Goal: Task Accomplishment & Management: Complete application form

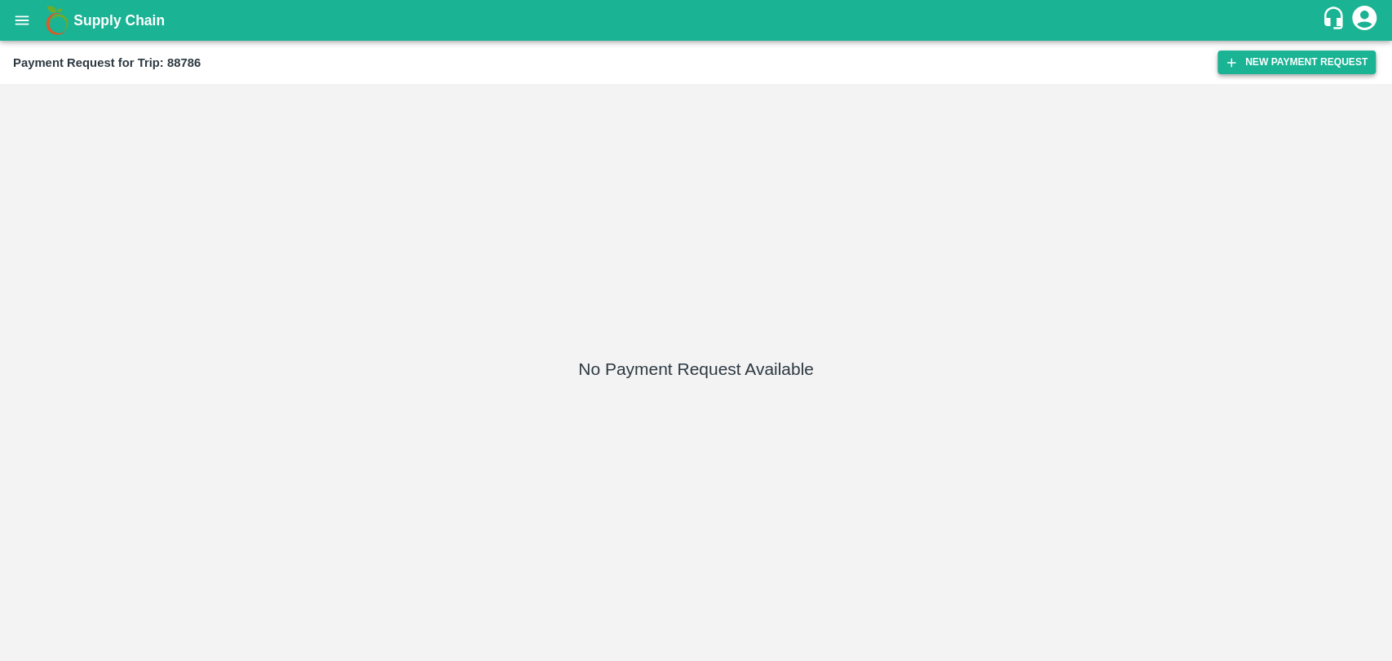
click at [1246, 71] on button "New Payment Request" at bounding box center [1297, 63] width 158 height 24
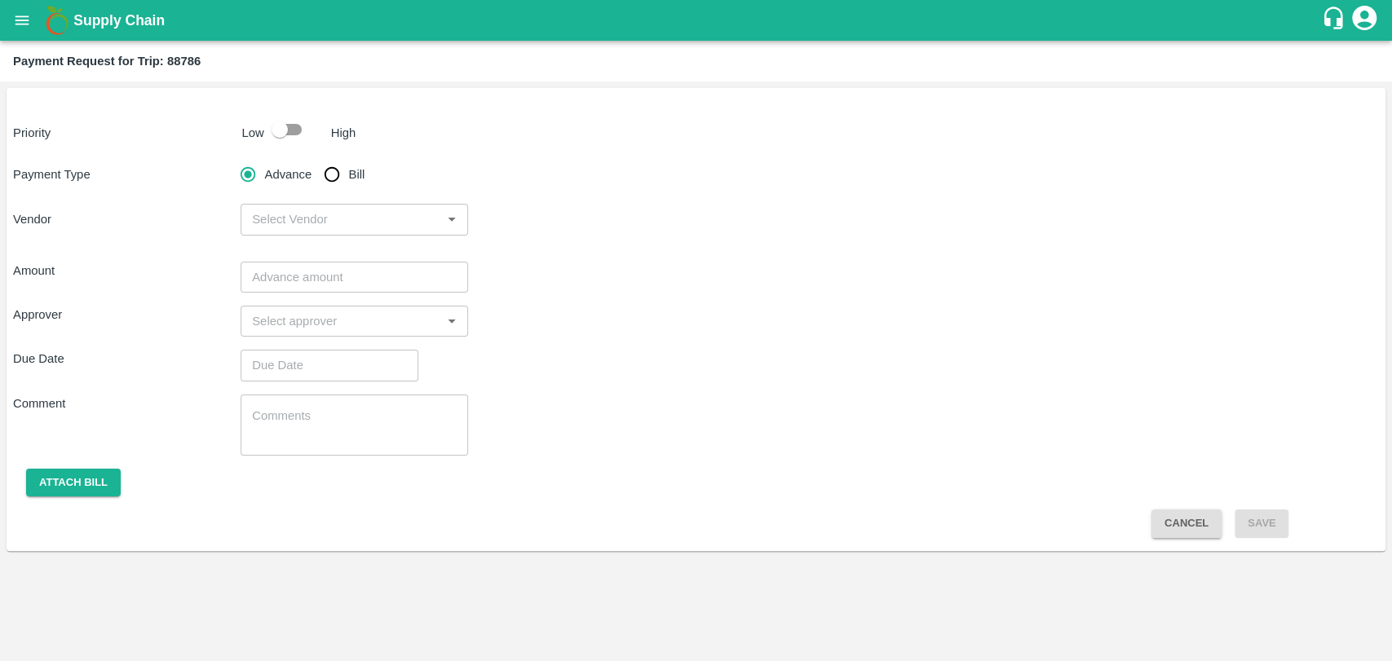
click at [272, 126] on input "checkbox" at bounding box center [279, 129] width 93 height 31
checkbox input "true"
click at [333, 174] on input "Bill" at bounding box center [332, 174] width 33 height 33
radio input "true"
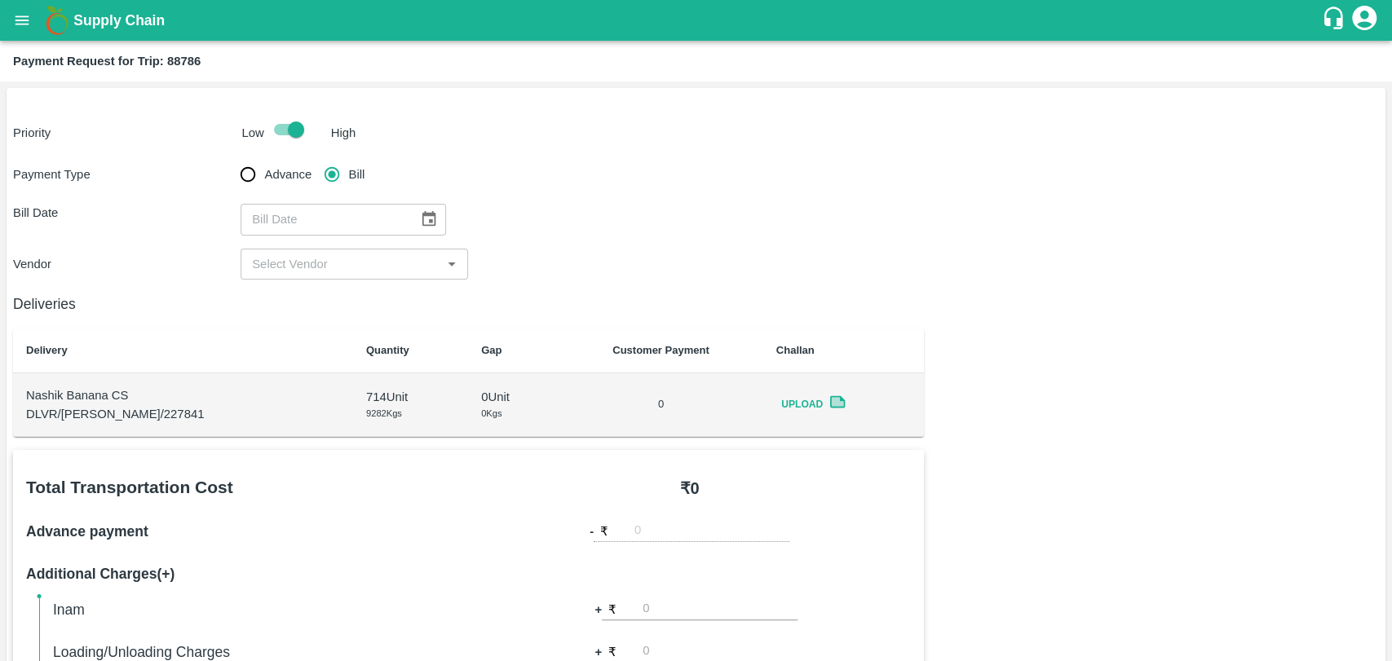
click at [402, 209] on div "​" at bounding box center [344, 219] width 206 height 31
type input "DD/MM/YYYY"
click at [420, 212] on icon "Choose date" at bounding box center [429, 219] width 18 height 18
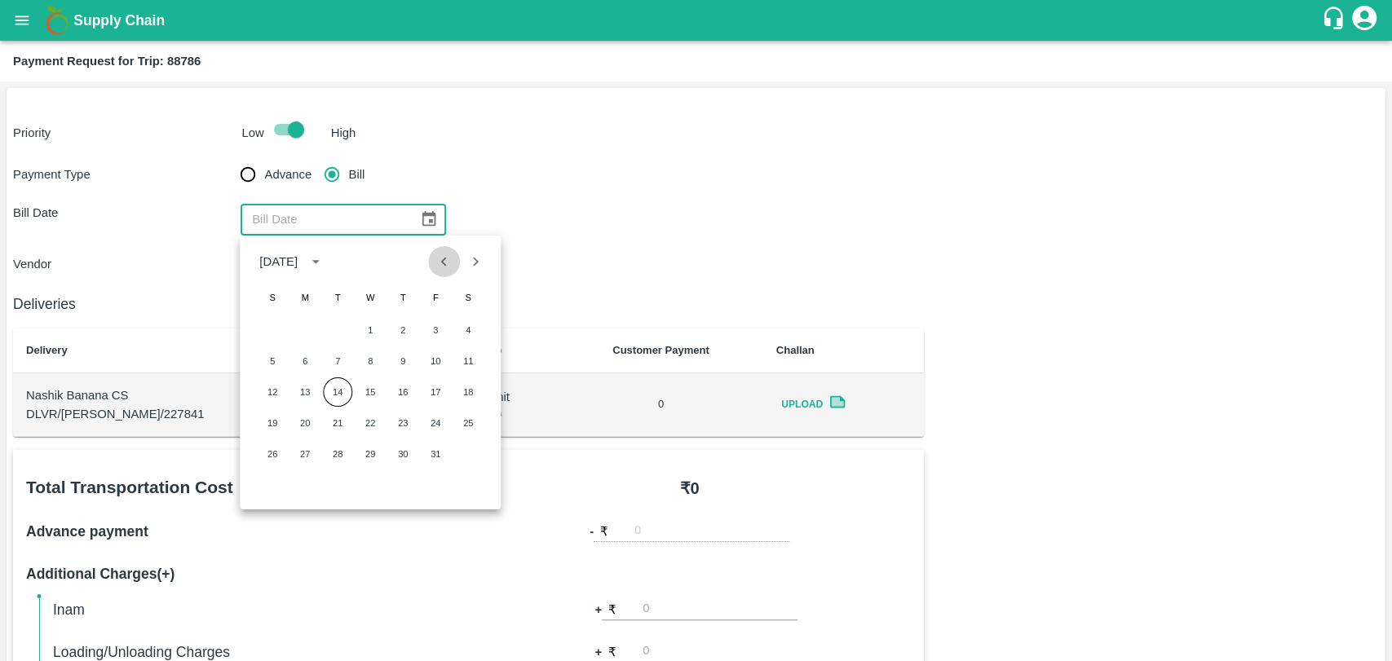
click at [445, 269] on icon "Previous month" at bounding box center [445, 262] width 18 height 18
click at [370, 422] on button "24" at bounding box center [370, 423] width 29 height 29
type input "[DATE]"
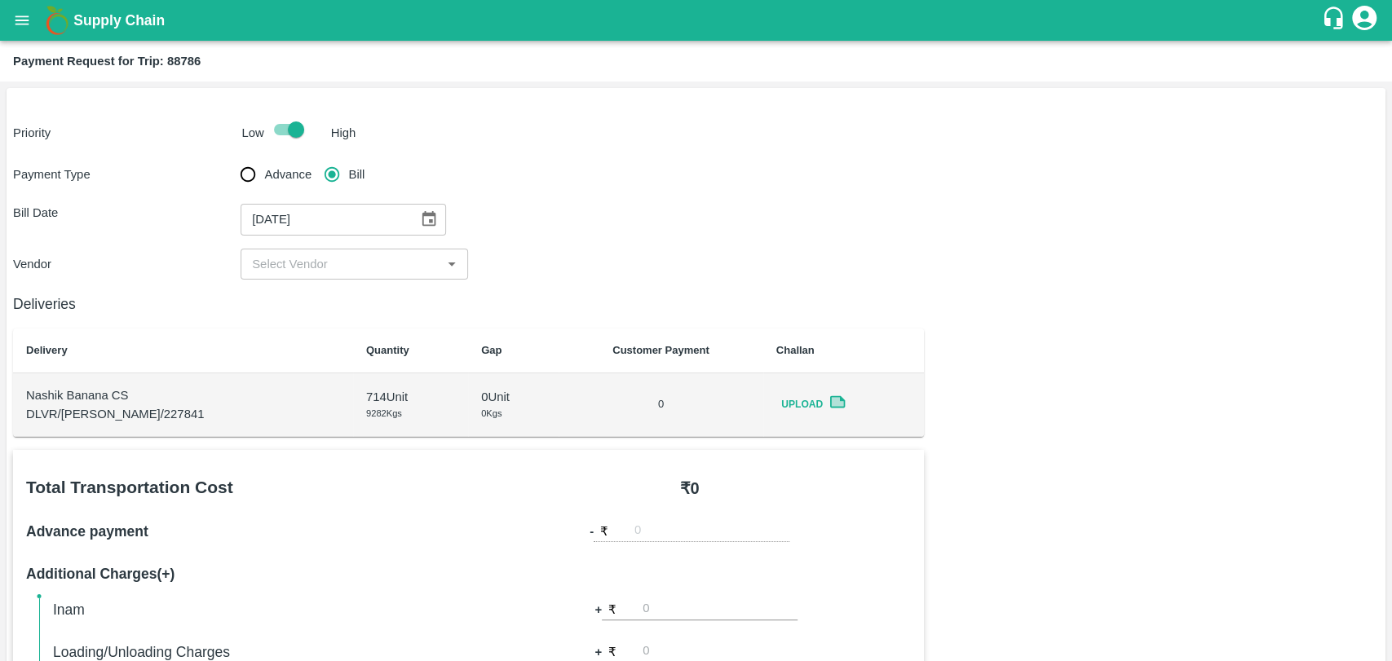
click at [339, 289] on div "Deliveries Delivery Quantity Gap Customer Payment Challan Nashik Banana CS DLVR…" at bounding box center [468, 358] width 911 height 157
click at [337, 272] on input "input" at bounding box center [340, 264] width 191 height 21
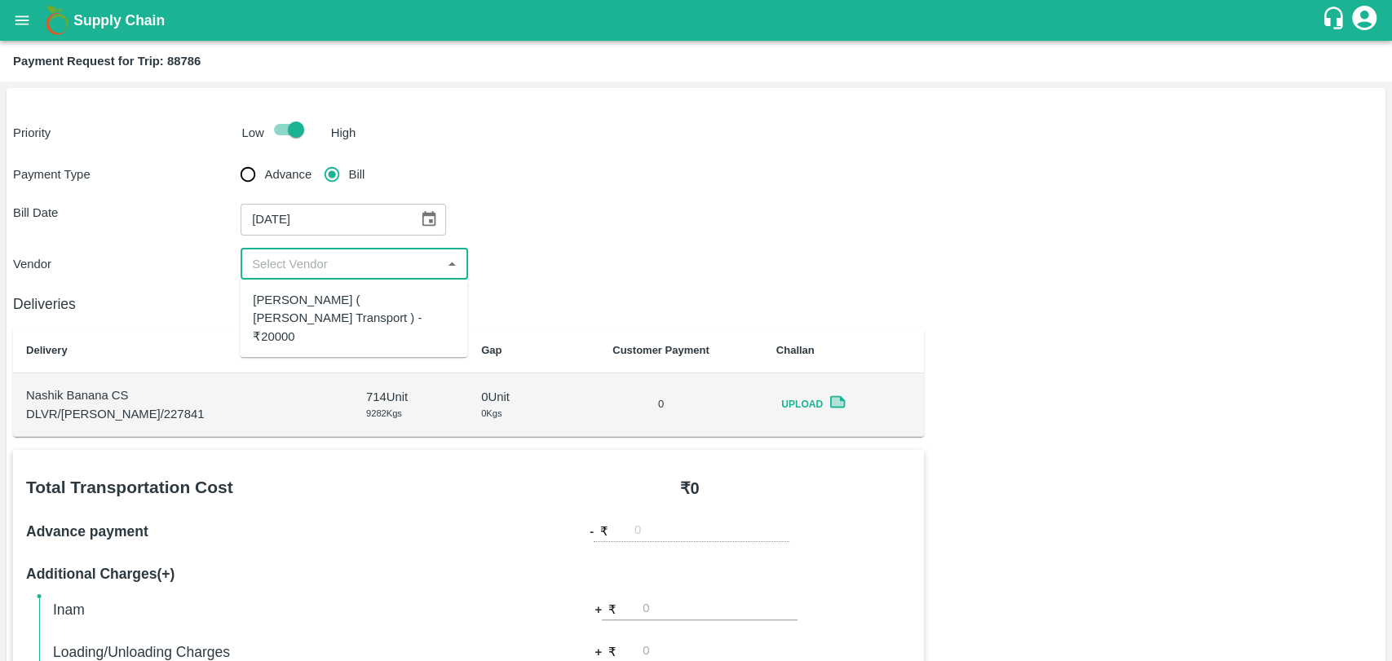
click at [334, 302] on div "[PERSON_NAME] ( [PERSON_NAME] Transport ) - ₹20000" at bounding box center [353, 318] width 201 height 55
type input "[PERSON_NAME] ( [PERSON_NAME] Transport ) - ₹20000"
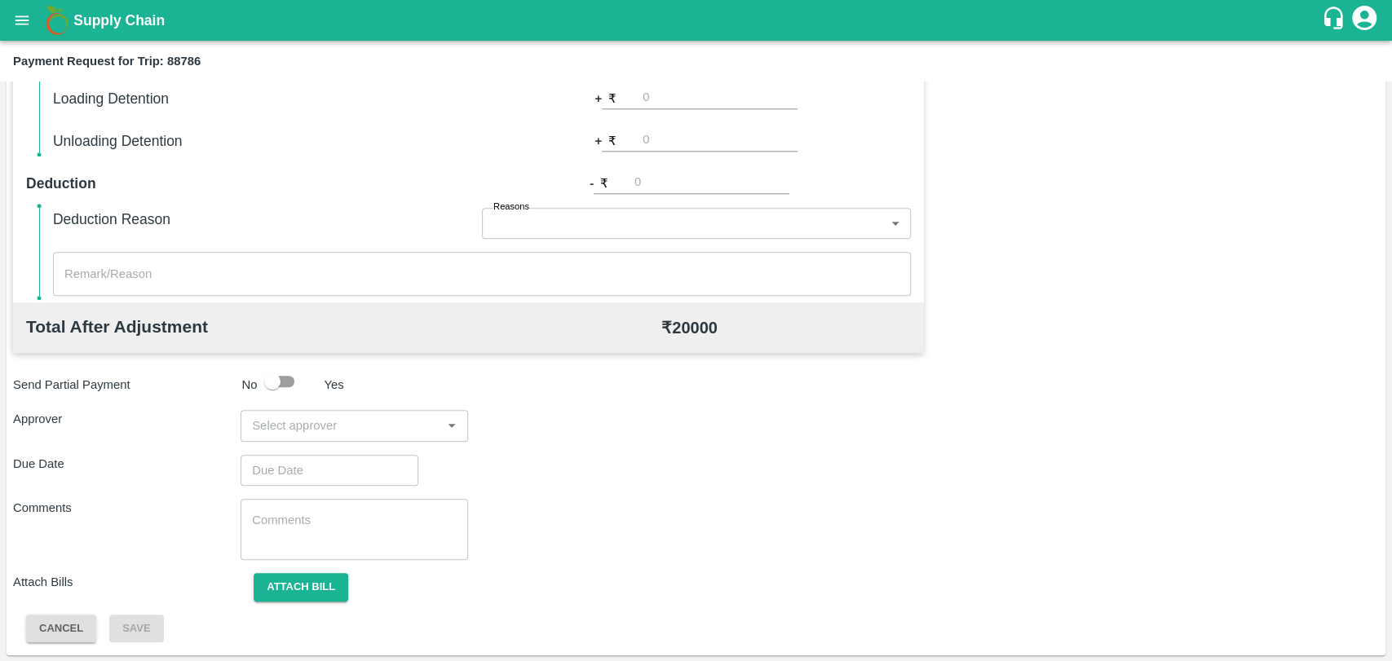
scroll to position [597, 0]
click at [302, 595] on button "Attach bill" at bounding box center [301, 587] width 95 height 29
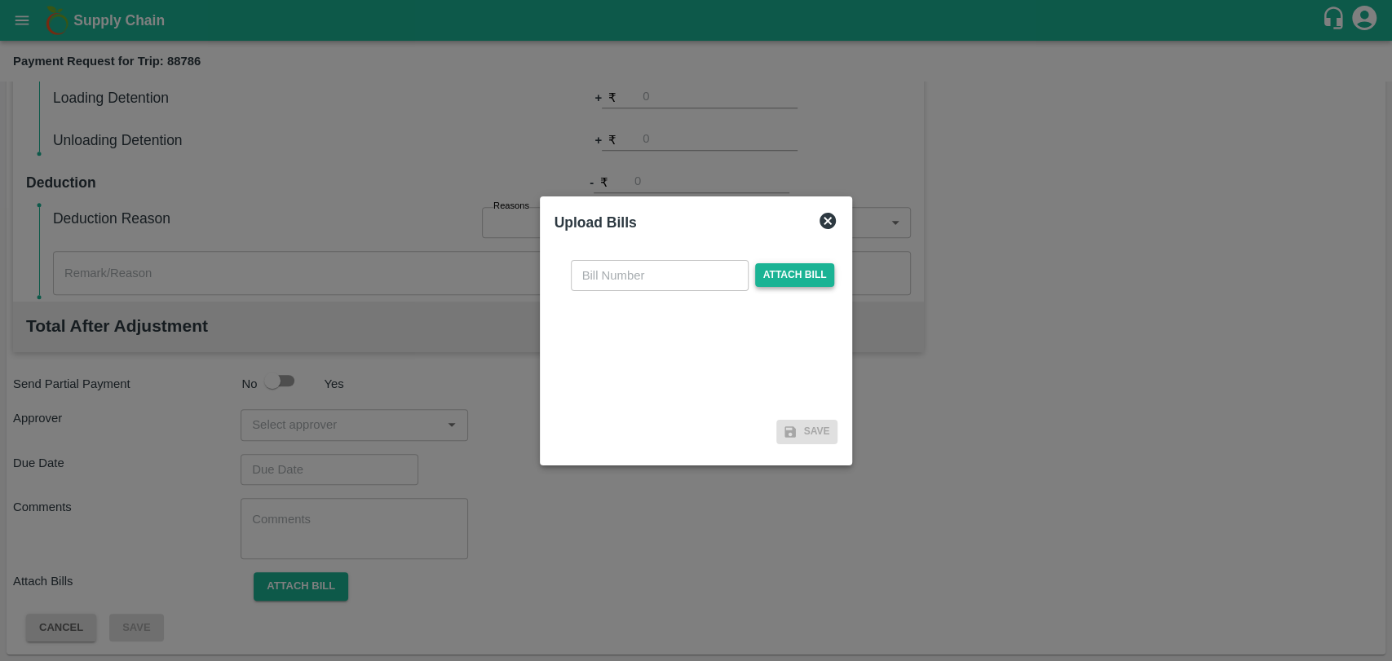
click at [776, 276] on span "Attach bill" at bounding box center [795, 275] width 80 height 24
click at [0, 0] on input "Attach bill" at bounding box center [0, 0] width 0 height 0
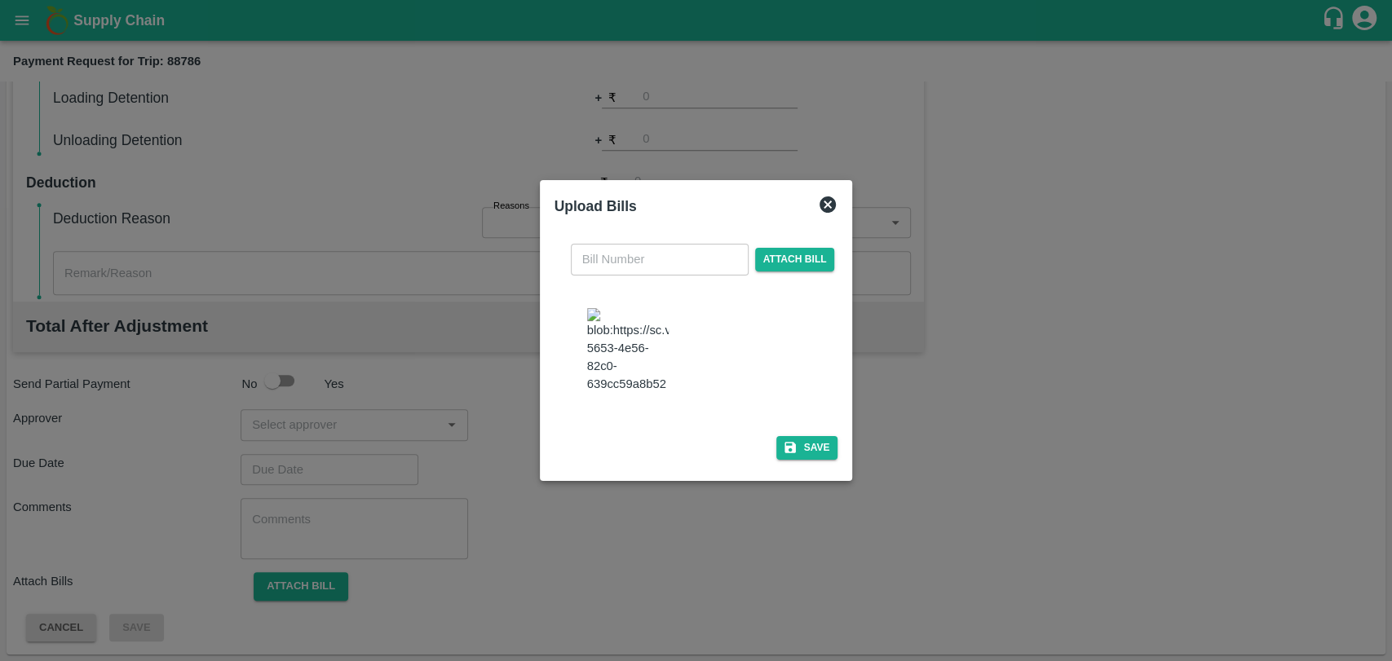
click at [612, 342] on img at bounding box center [628, 351] width 82 height 86
click at [820, 210] on icon at bounding box center [828, 205] width 16 height 16
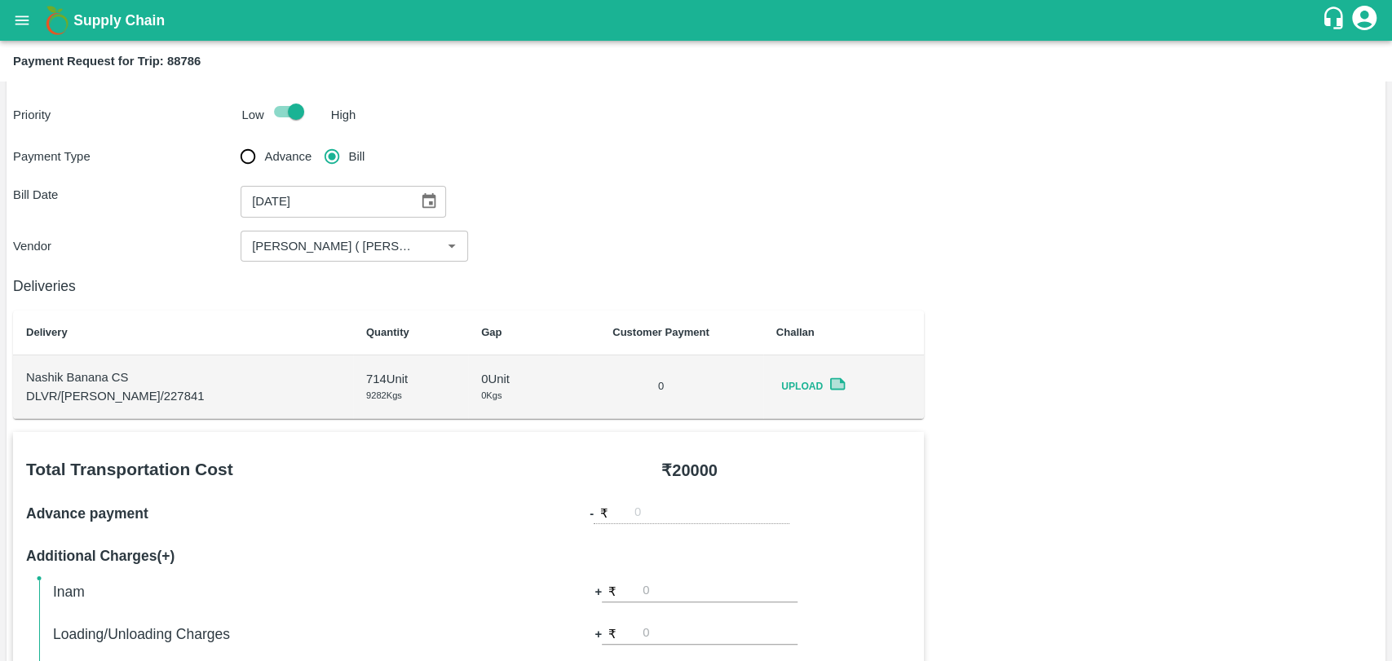
scroll to position [0, 0]
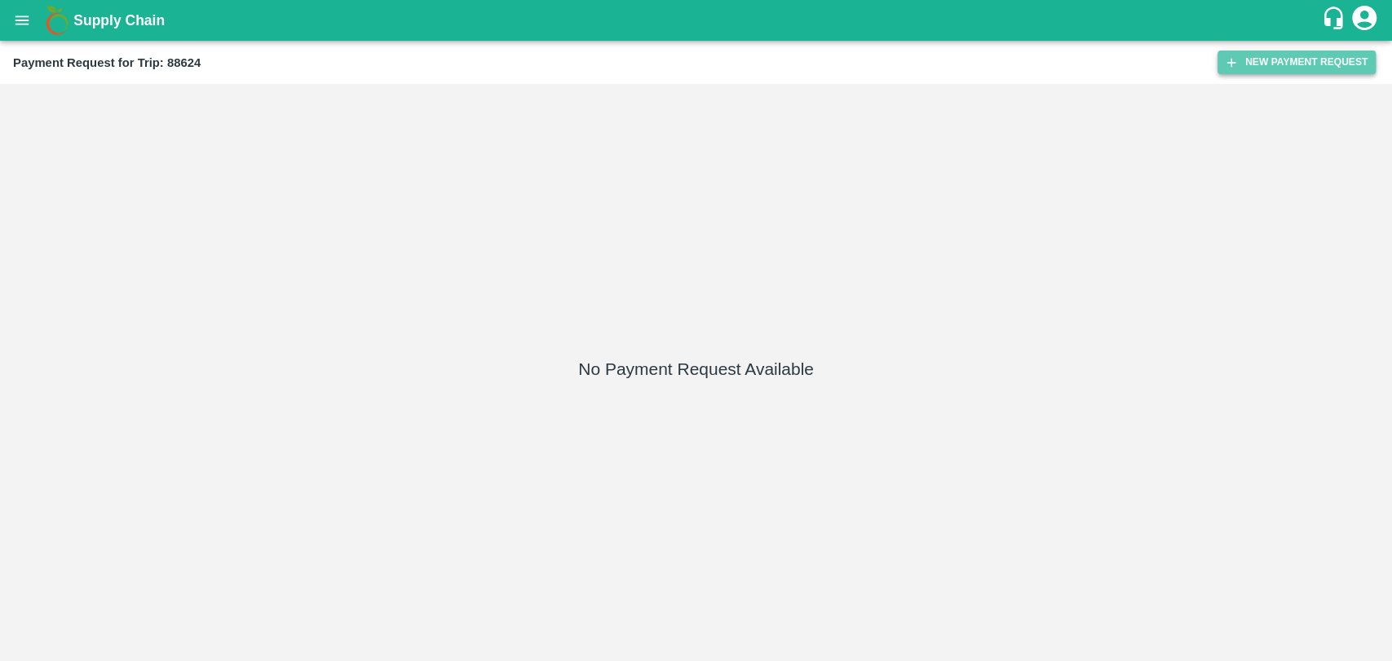
click at [1235, 65] on icon "button" at bounding box center [1231, 62] width 15 height 15
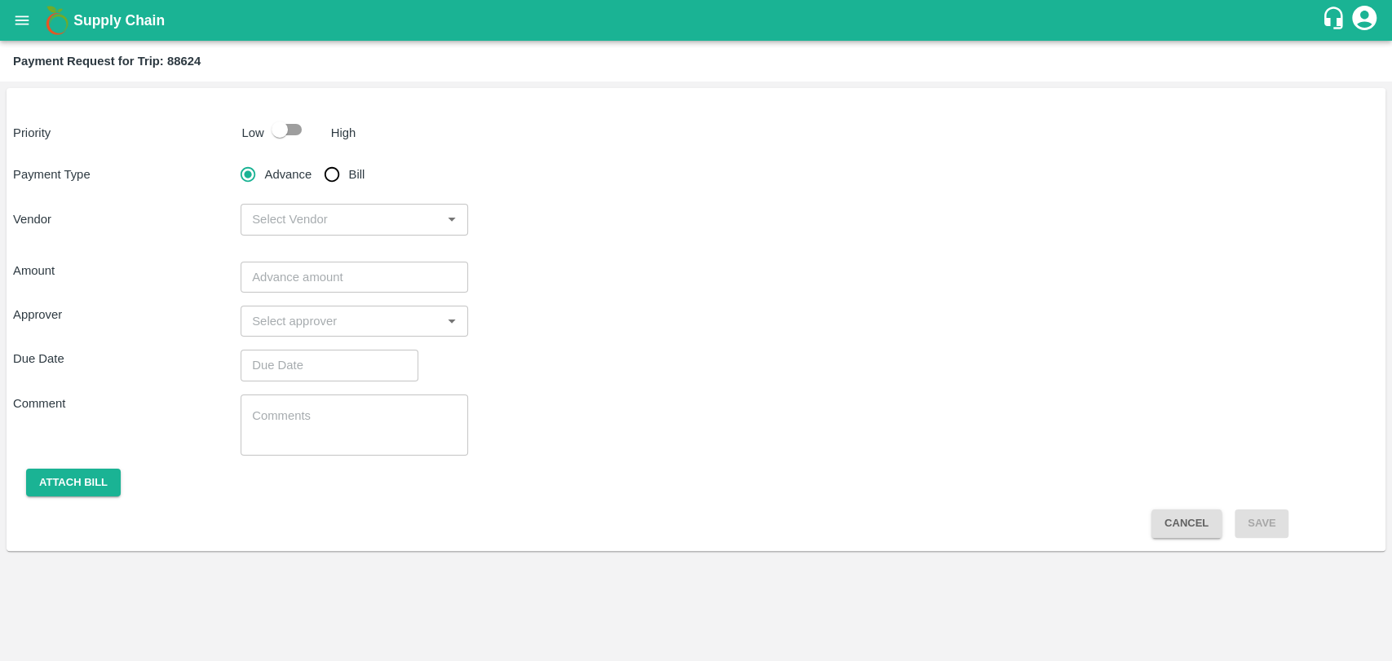
click at [308, 123] on input "checkbox" at bounding box center [279, 129] width 93 height 31
checkbox input "true"
click at [325, 180] on input "Bill" at bounding box center [332, 174] width 33 height 33
radio input "true"
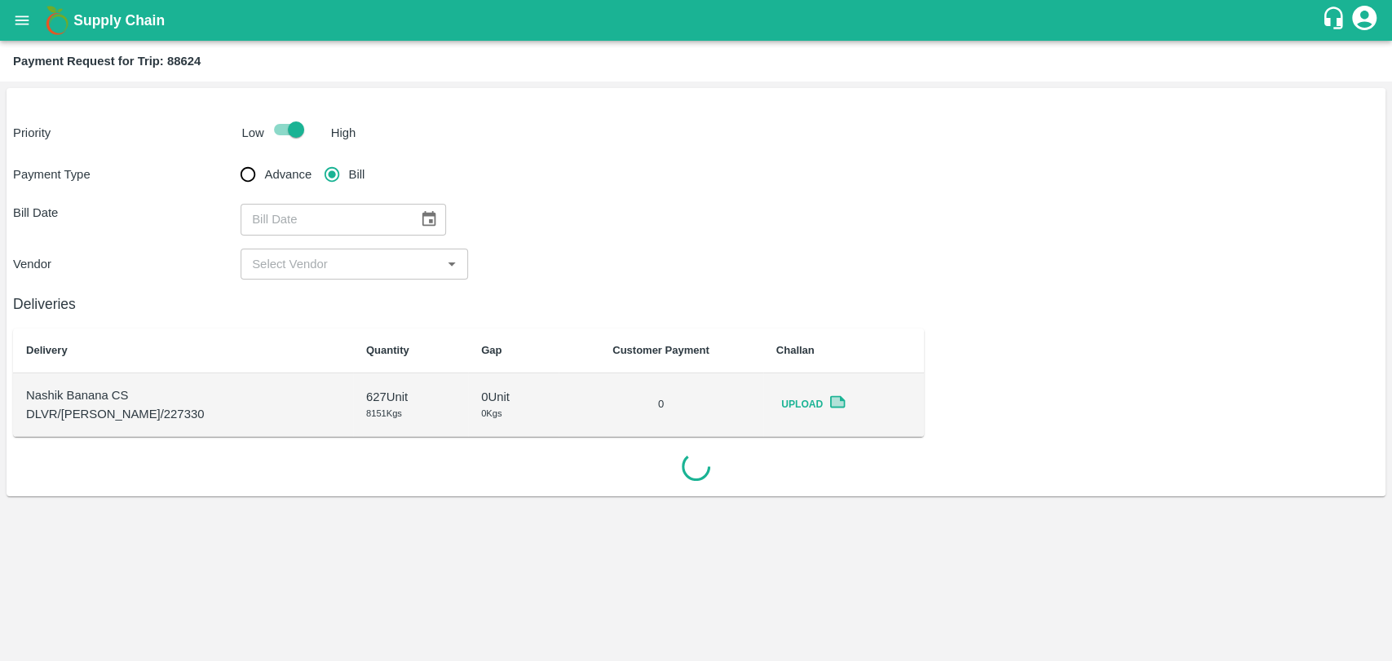
click at [420, 213] on icon "Choose date" at bounding box center [429, 219] width 18 height 18
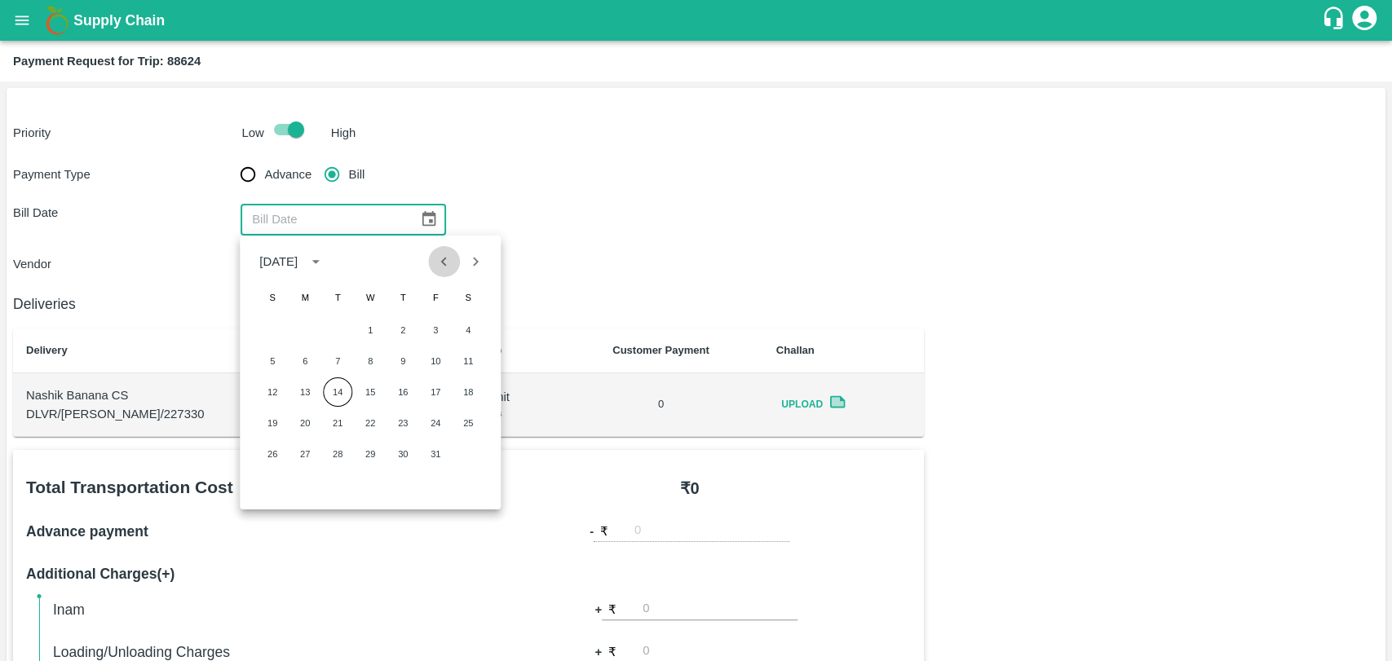
click at [449, 263] on icon "Previous month" at bounding box center [445, 262] width 18 height 18
click at [431, 383] on button "19" at bounding box center [435, 392] width 29 height 29
type input "19/09/2025"
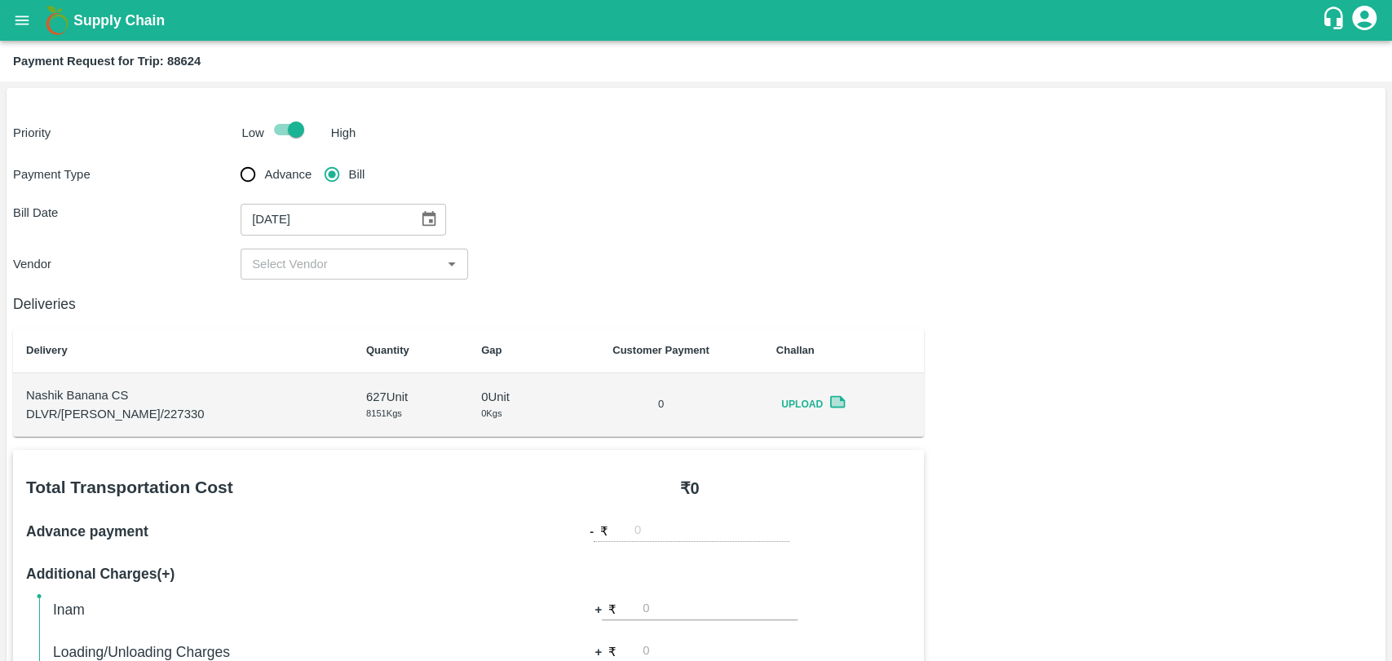
click at [300, 268] on input "input" at bounding box center [340, 264] width 191 height 21
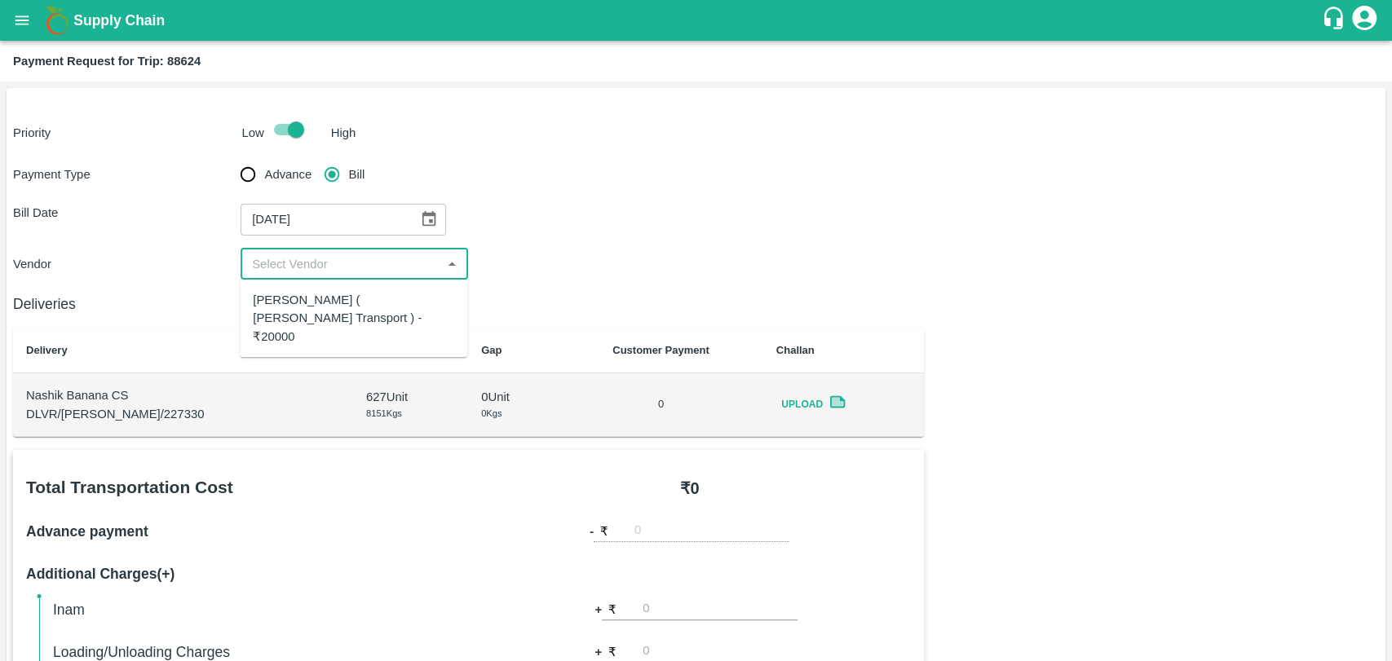
click at [306, 302] on div "[PERSON_NAME] ( [PERSON_NAME] Transport ) - ₹20000" at bounding box center [353, 318] width 201 height 55
type input "[PERSON_NAME] ( [PERSON_NAME] Transport ) - ₹20000"
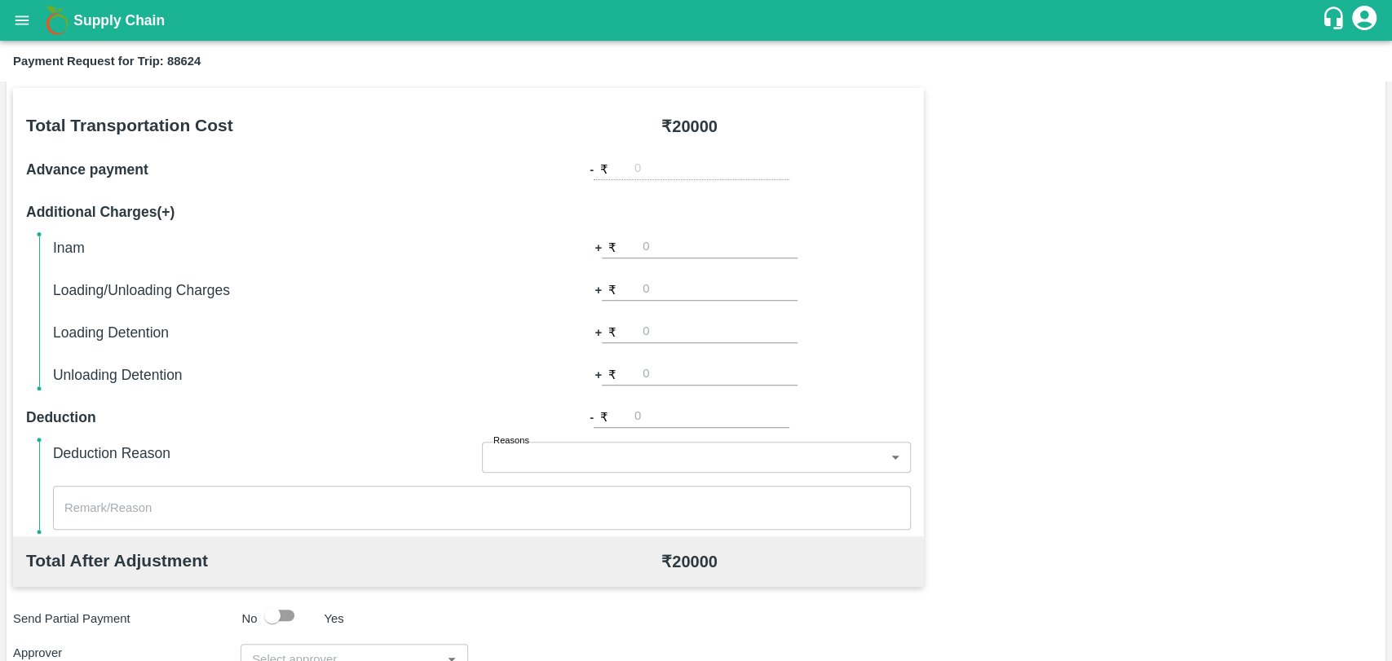
scroll to position [597, 0]
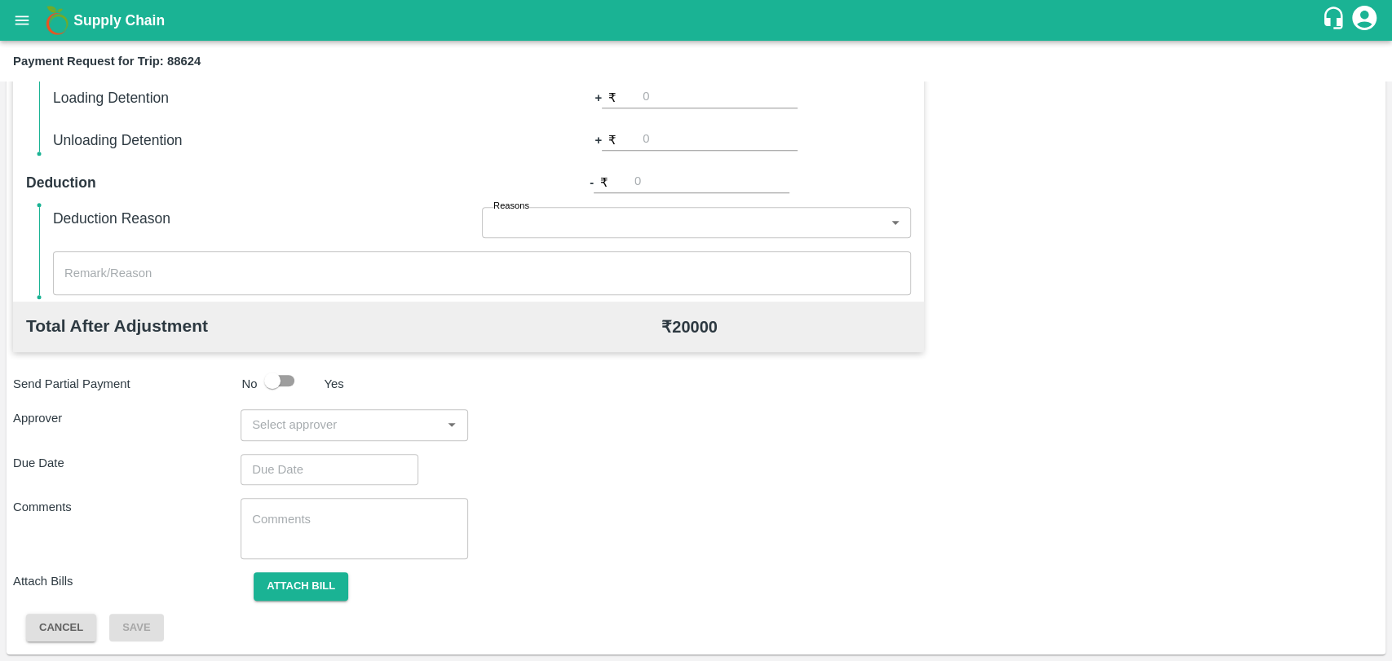
click at [314, 431] on input "input" at bounding box center [340, 424] width 191 height 21
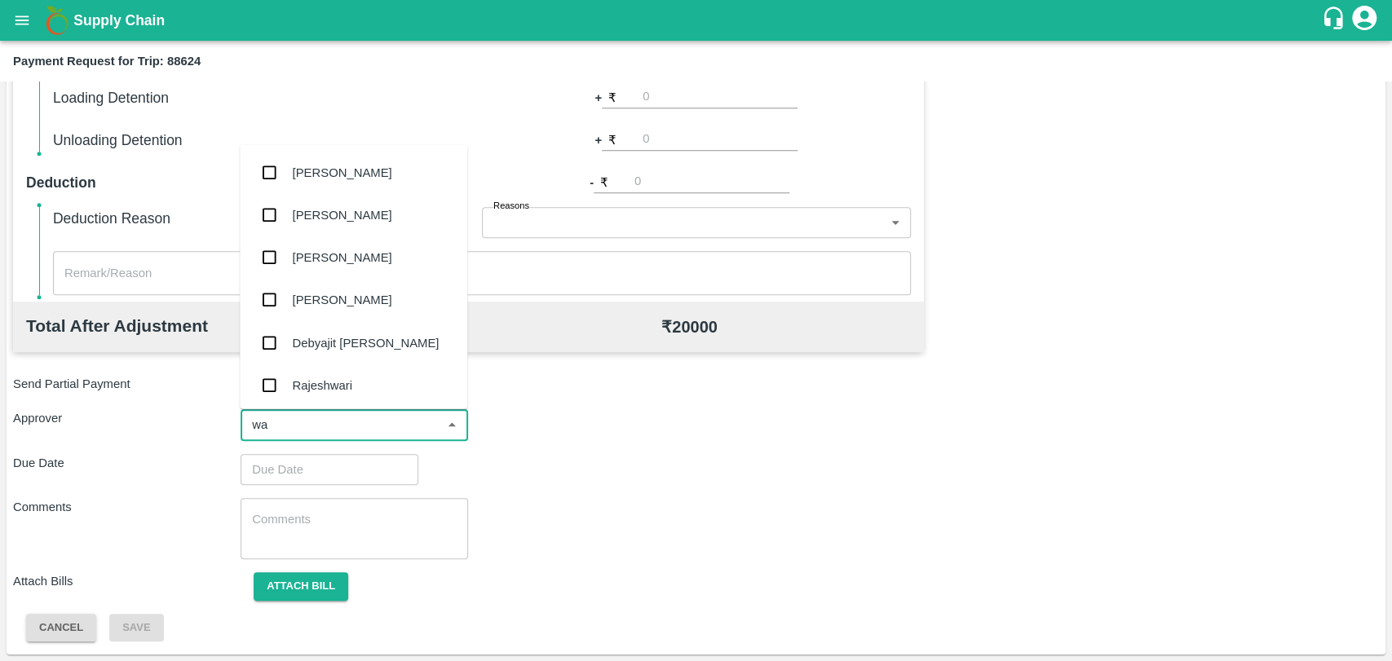
click at [314, 431] on input "input" at bounding box center [340, 424] width 191 height 21
type input "wag"
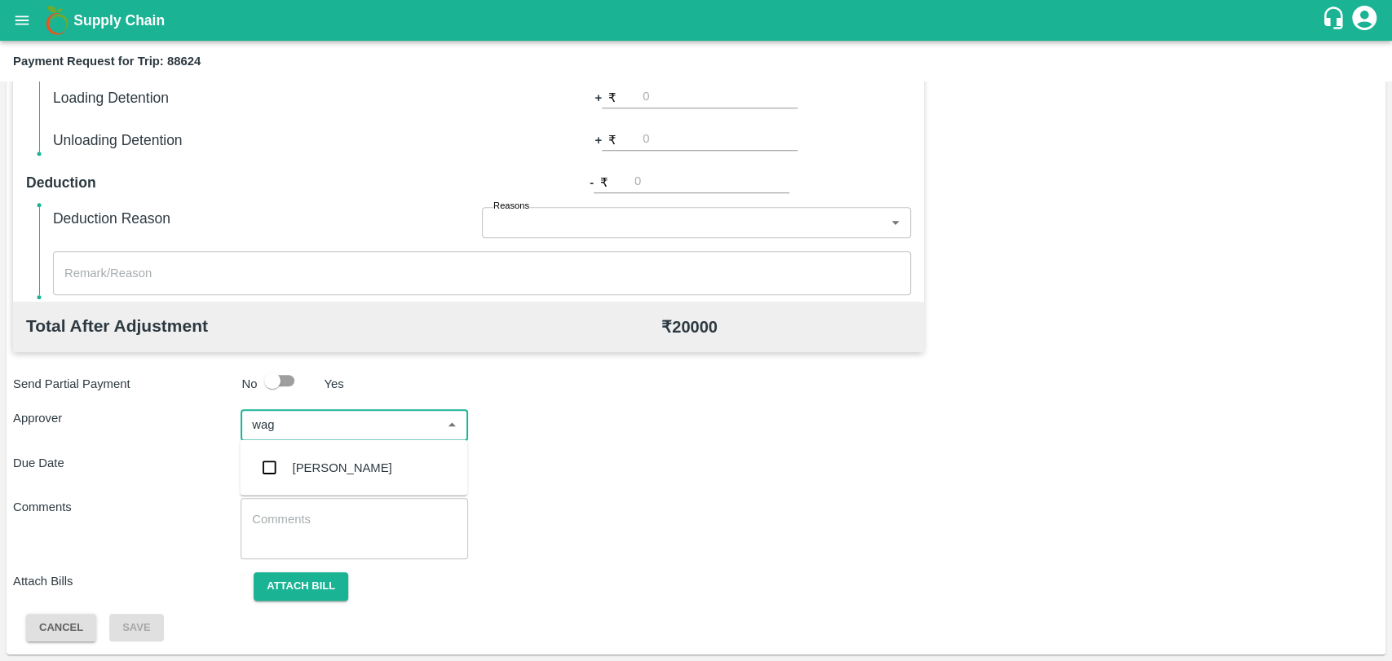
click at [319, 460] on div "Prasad Waghade" at bounding box center [343, 468] width 100 height 18
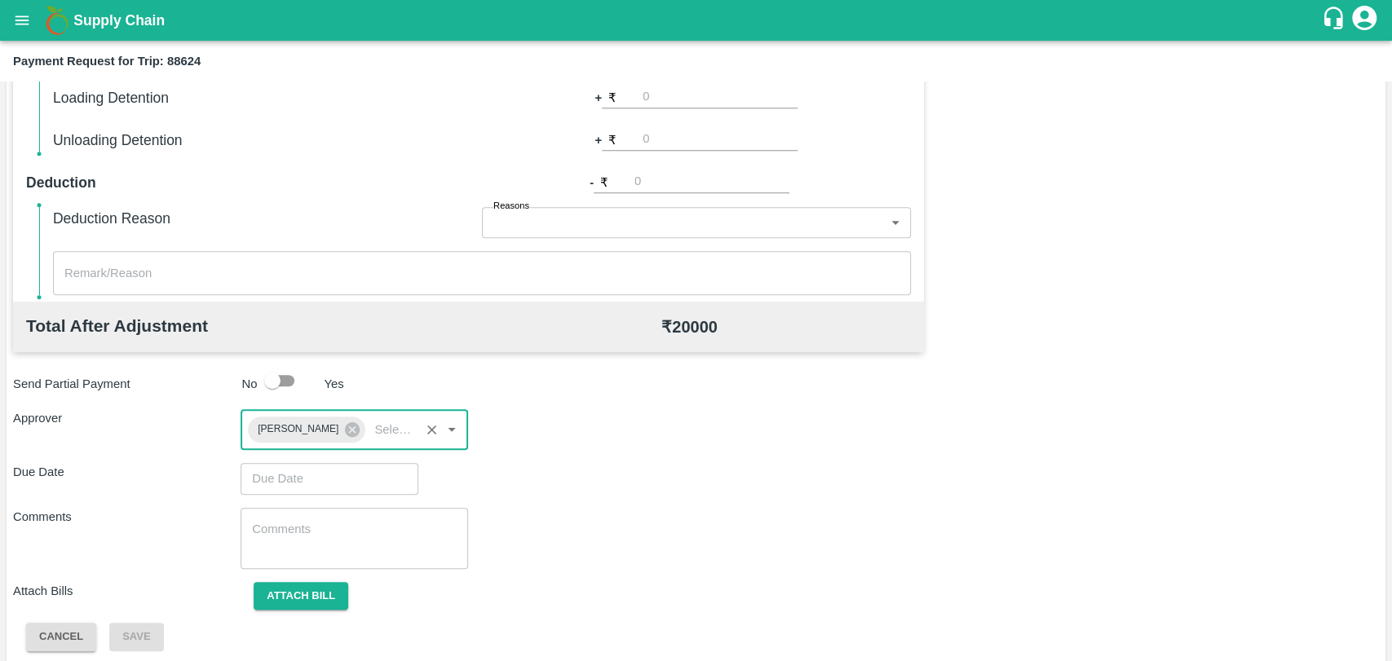
drag, startPoint x: 319, startPoint y: 461, endPoint x: 314, endPoint y: 470, distance: 10.2
click at [318, 462] on div "Total Transportation Cost ₹ 20000 Advance payment - ₹ Additional Charges(+) Ina…" at bounding box center [696, 252] width 1366 height 798
type input "DD/MM/YYYY hh:mm aa"
click at [312, 478] on input "DD/MM/YYYY hh:mm aa" at bounding box center [324, 478] width 166 height 31
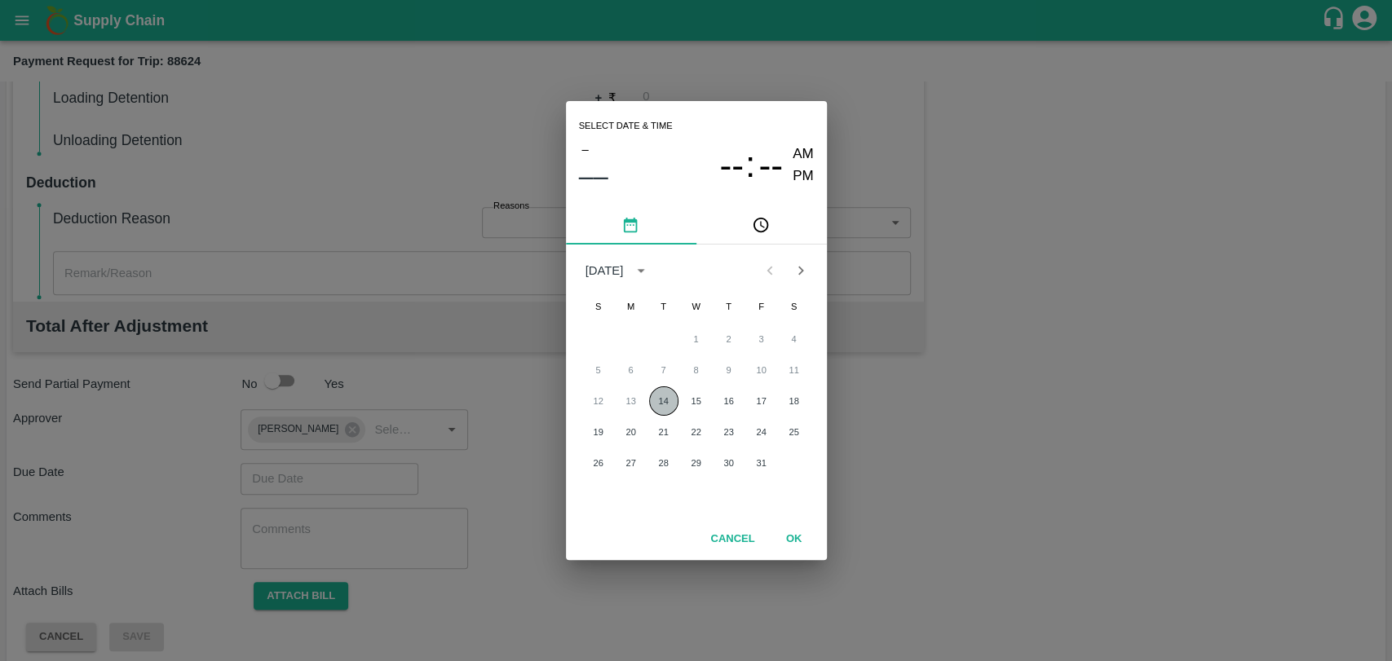
click at [667, 406] on button "14" at bounding box center [663, 401] width 29 height 29
type input "14/10/2025 12:00 AM"
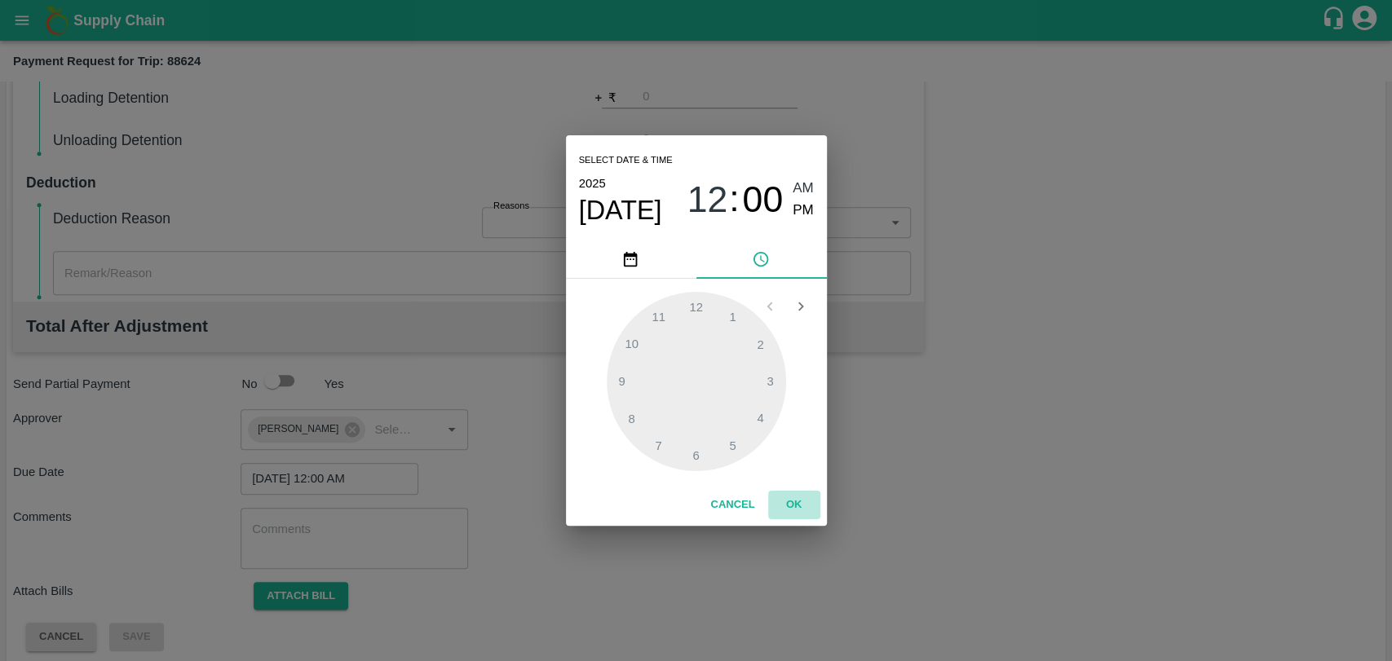
click at [810, 502] on button "OK" at bounding box center [794, 505] width 52 height 29
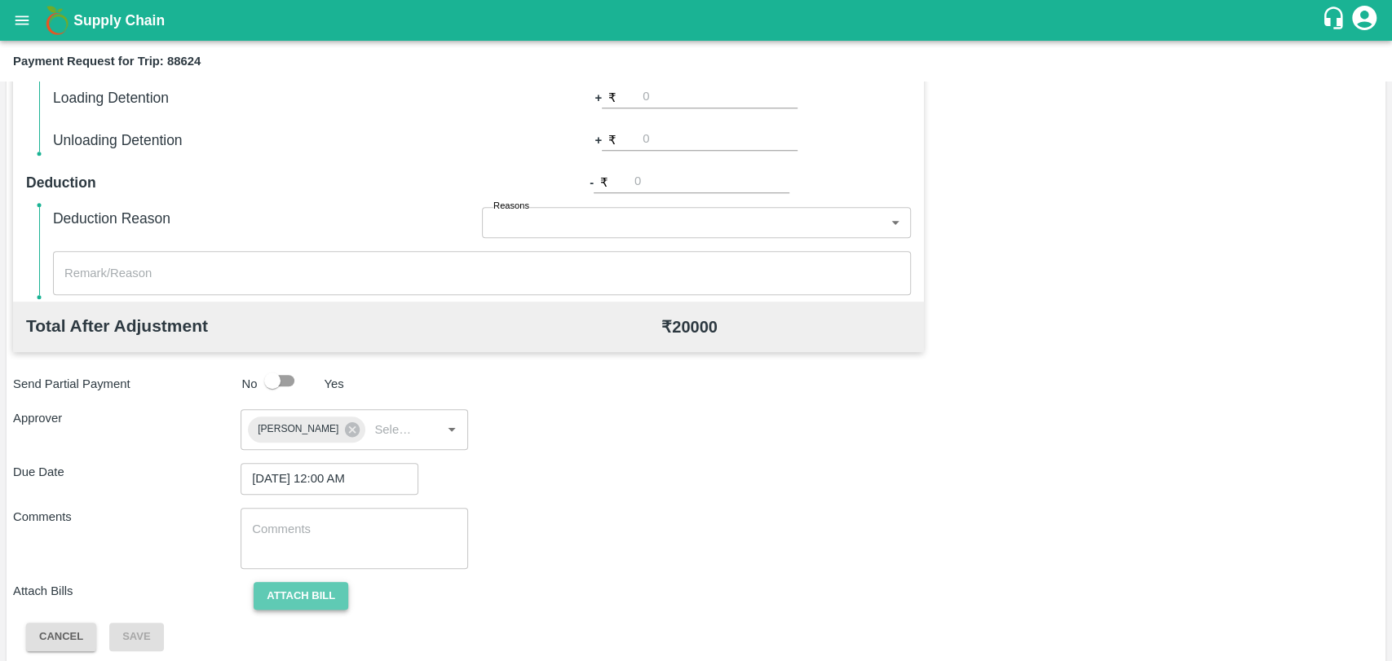
click at [327, 602] on button "Attach bill" at bounding box center [301, 596] width 95 height 29
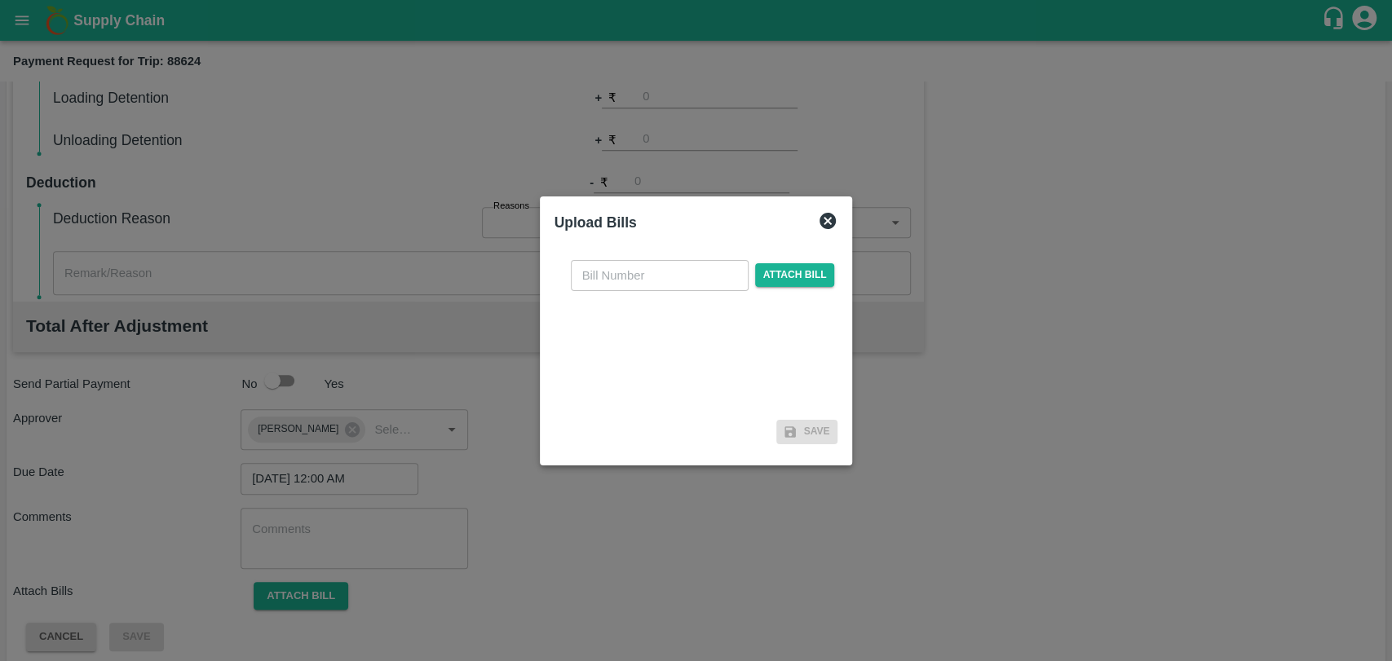
click at [599, 269] on input "text" at bounding box center [660, 275] width 178 height 31
click at [754, 268] on div "​ Attach bill" at bounding box center [703, 275] width 271 height 31
click at [787, 281] on span "Attach bill" at bounding box center [795, 284] width 80 height 24
click at [0, 0] on input "Attach bill" at bounding box center [0, 0] width 0 height 0
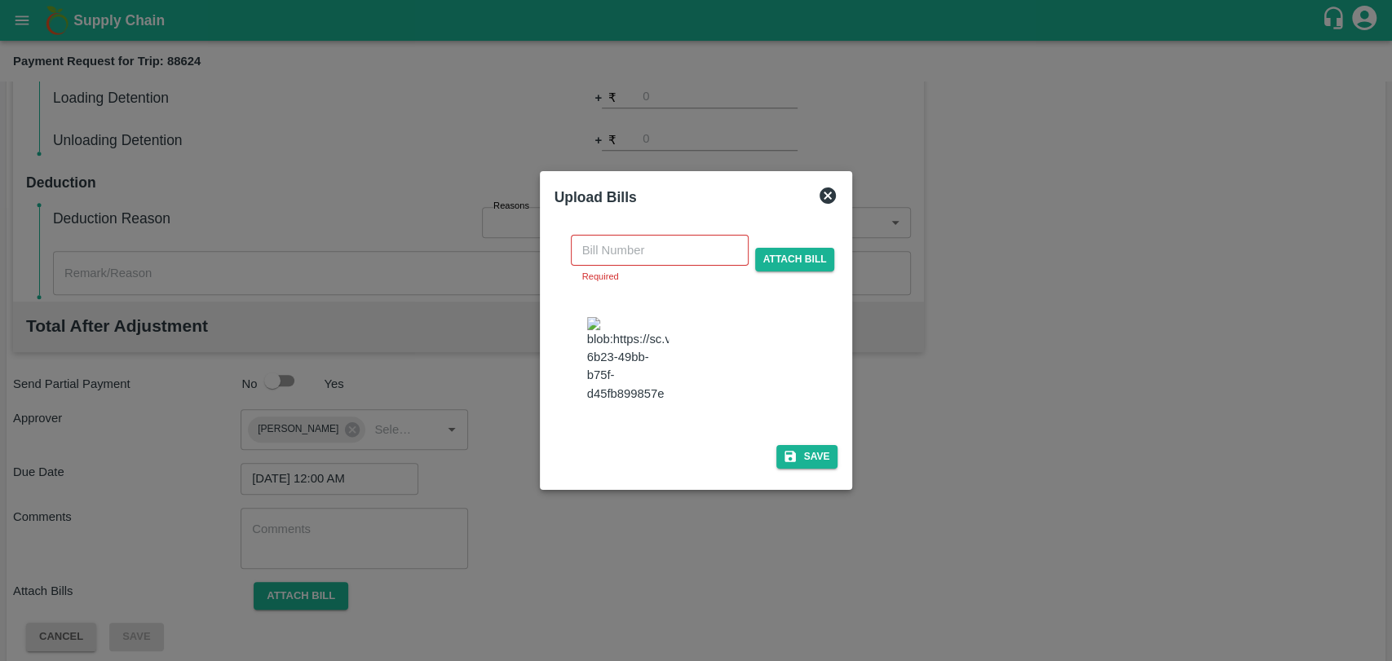
click at [654, 355] on img at bounding box center [628, 360] width 82 height 86
click at [639, 250] on input "text" at bounding box center [660, 250] width 178 height 31
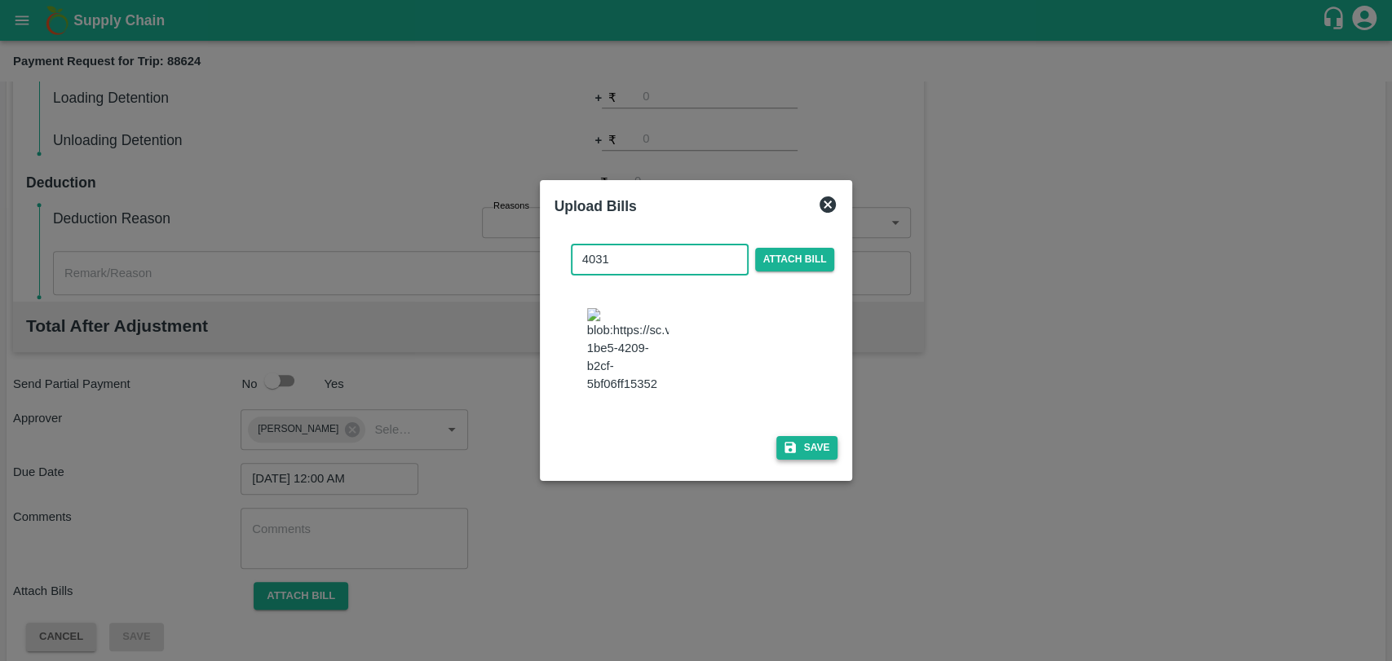
type input "4031"
click at [791, 445] on icon "button" at bounding box center [790, 447] width 11 height 11
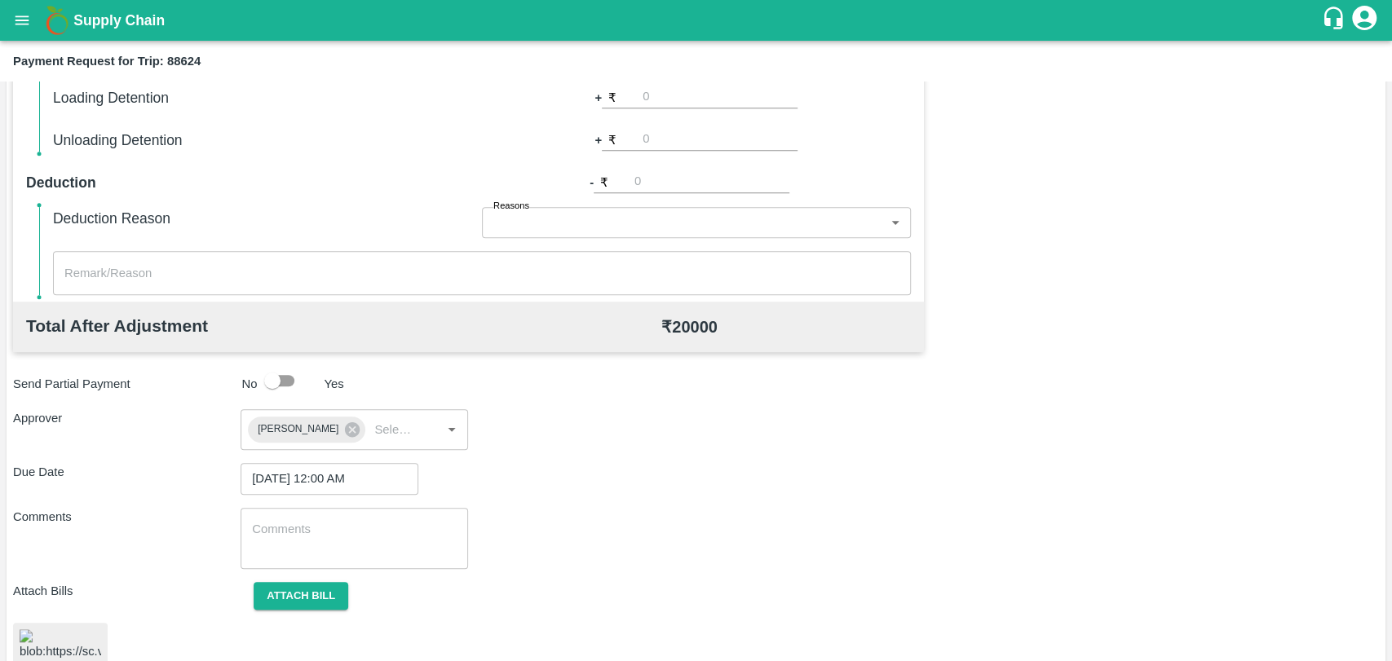
scroll to position [681, 0]
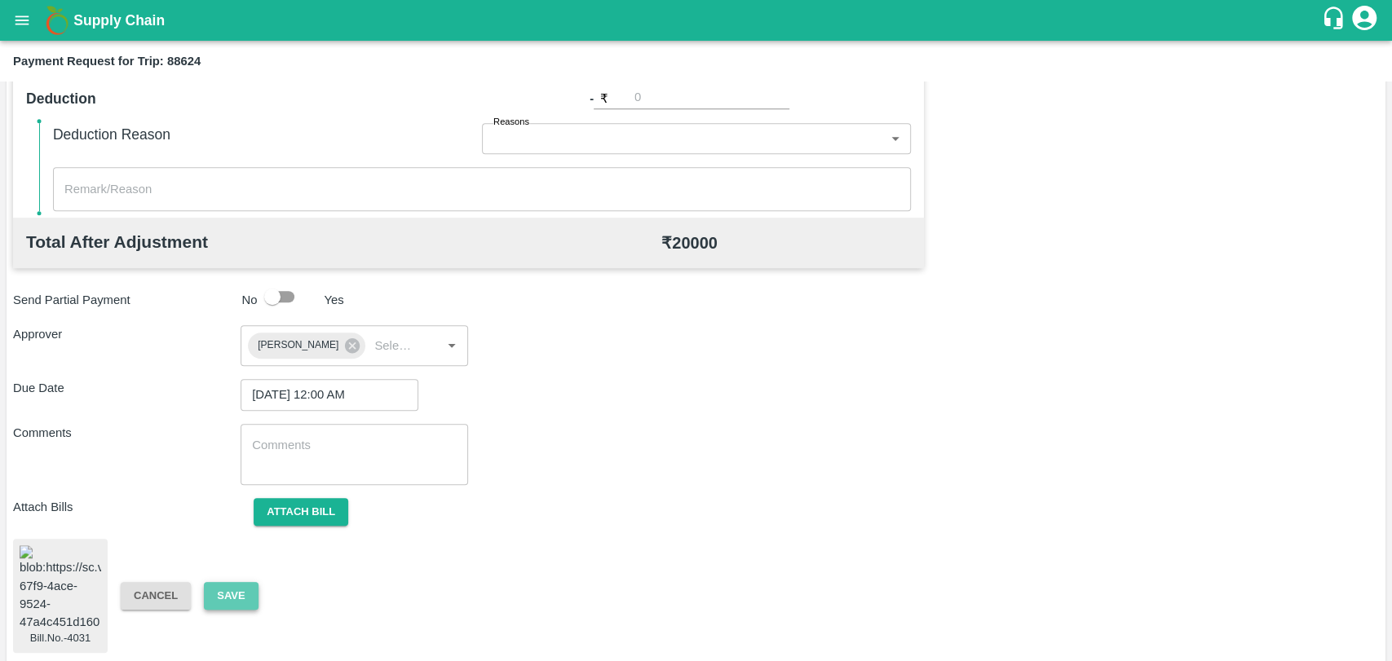
click at [251, 586] on button "Save" at bounding box center [231, 596] width 54 height 29
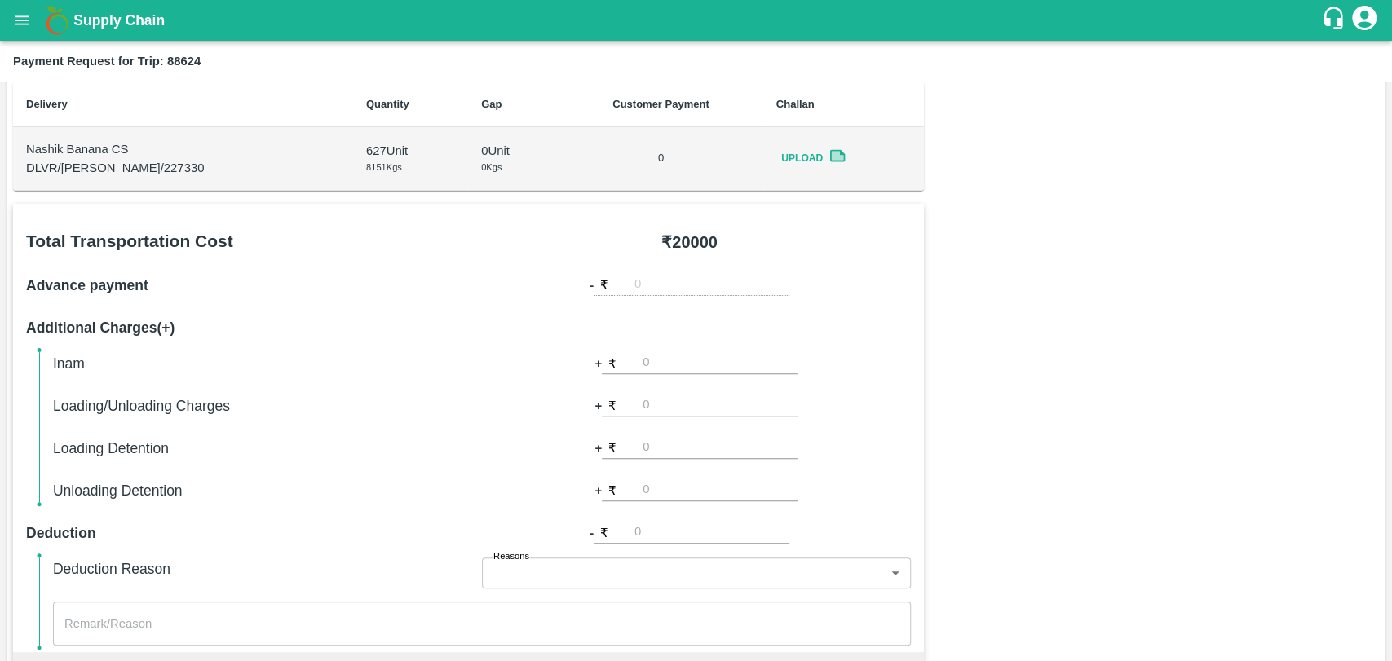
scroll to position [137, 0]
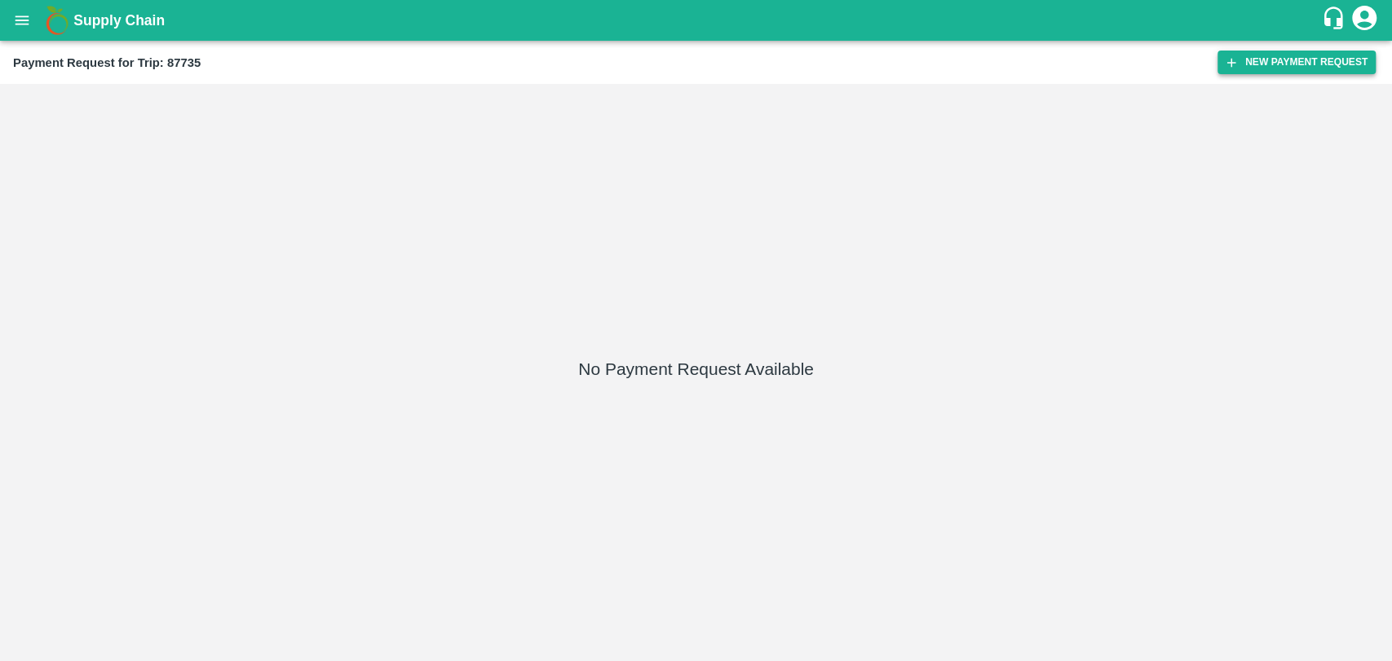
click at [1280, 62] on button "New Payment Request" at bounding box center [1297, 63] width 158 height 24
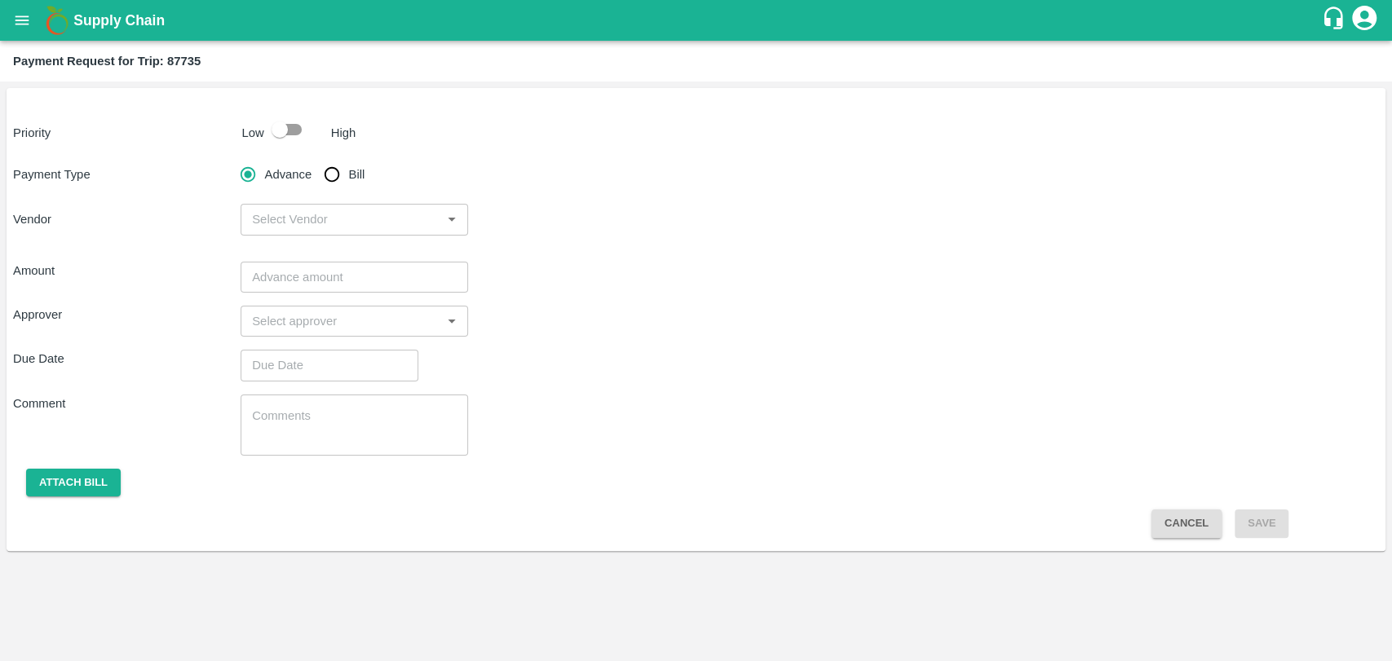
click at [301, 145] on div "Priority Low High Payment Type Advance Bill Vendor ​ Amount ​ Approver ​ Due Da…" at bounding box center [696, 319] width 1379 height 463
click at [278, 127] on input "checkbox" at bounding box center [279, 129] width 93 height 31
checkbox input "true"
click at [342, 171] on input "Bill" at bounding box center [332, 174] width 33 height 33
radio input "true"
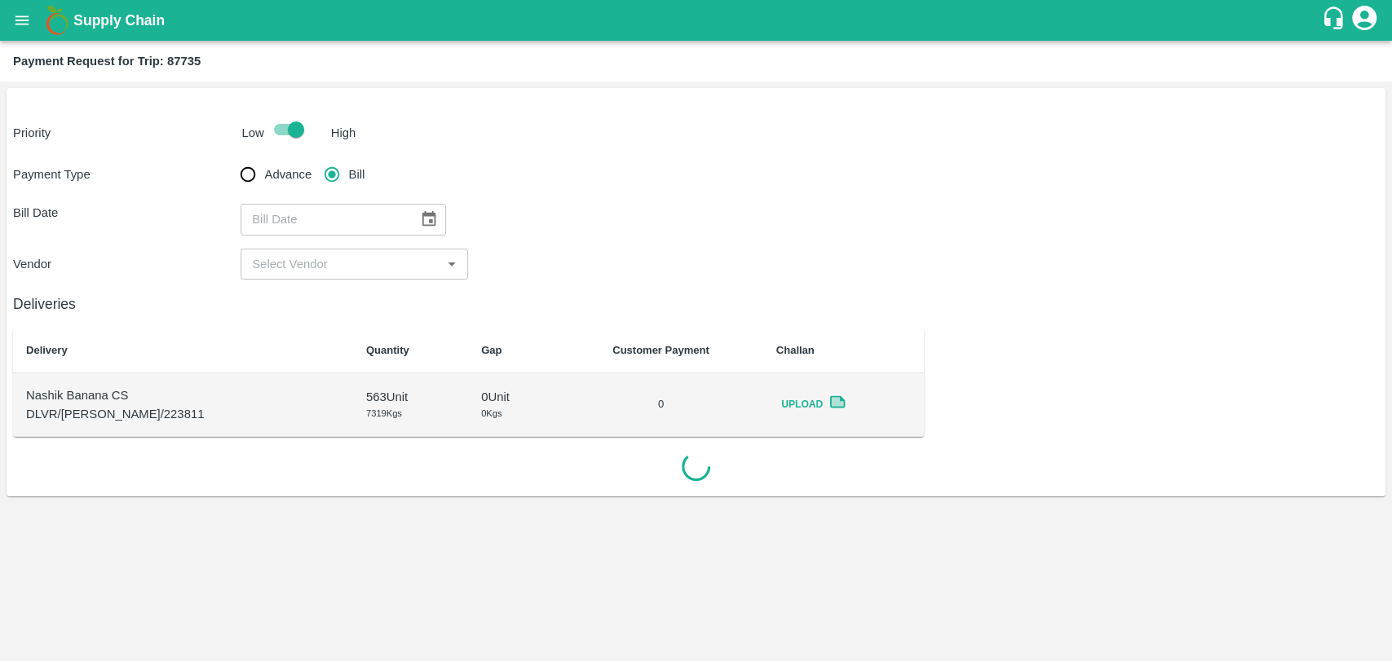
click at [420, 218] on icon "Choose date" at bounding box center [429, 219] width 18 height 18
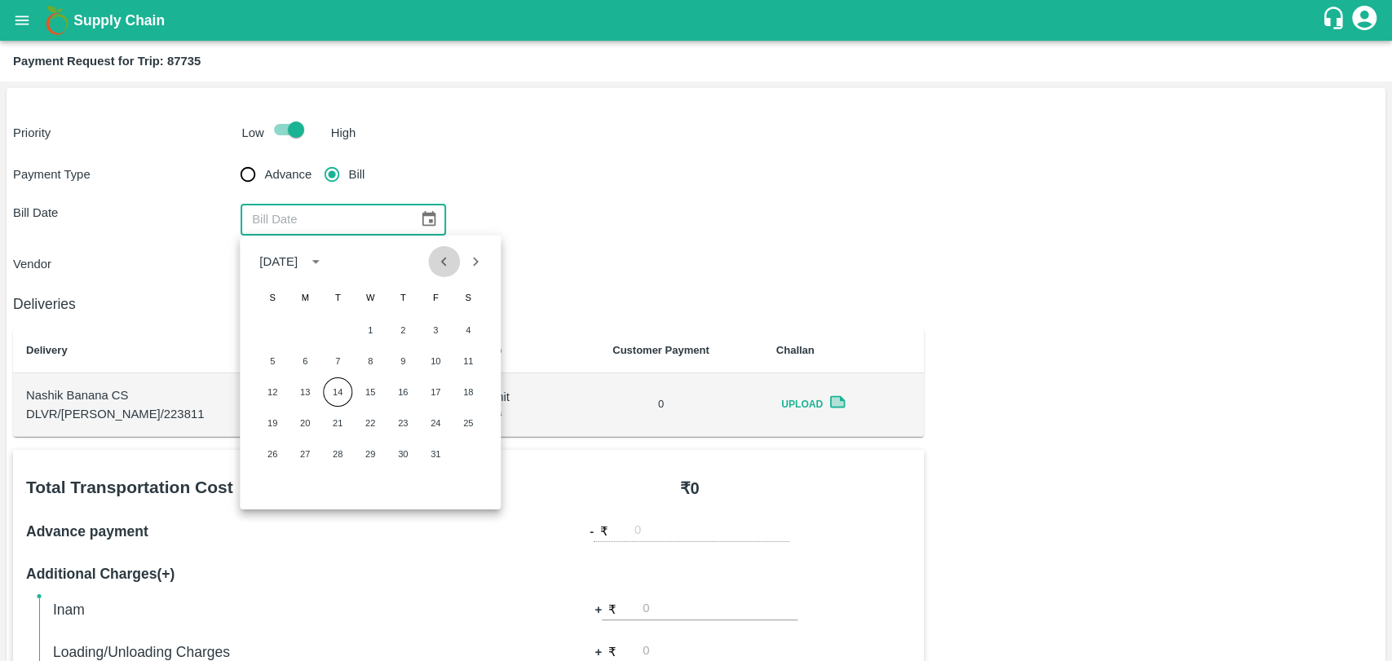
click at [429, 264] on button "Previous month" at bounding box center [444, 261] width 31 height 31
click at [300, 365] on button "8" at bounding box center [304, 361] width 29 height 29
type input "08/09/2025"
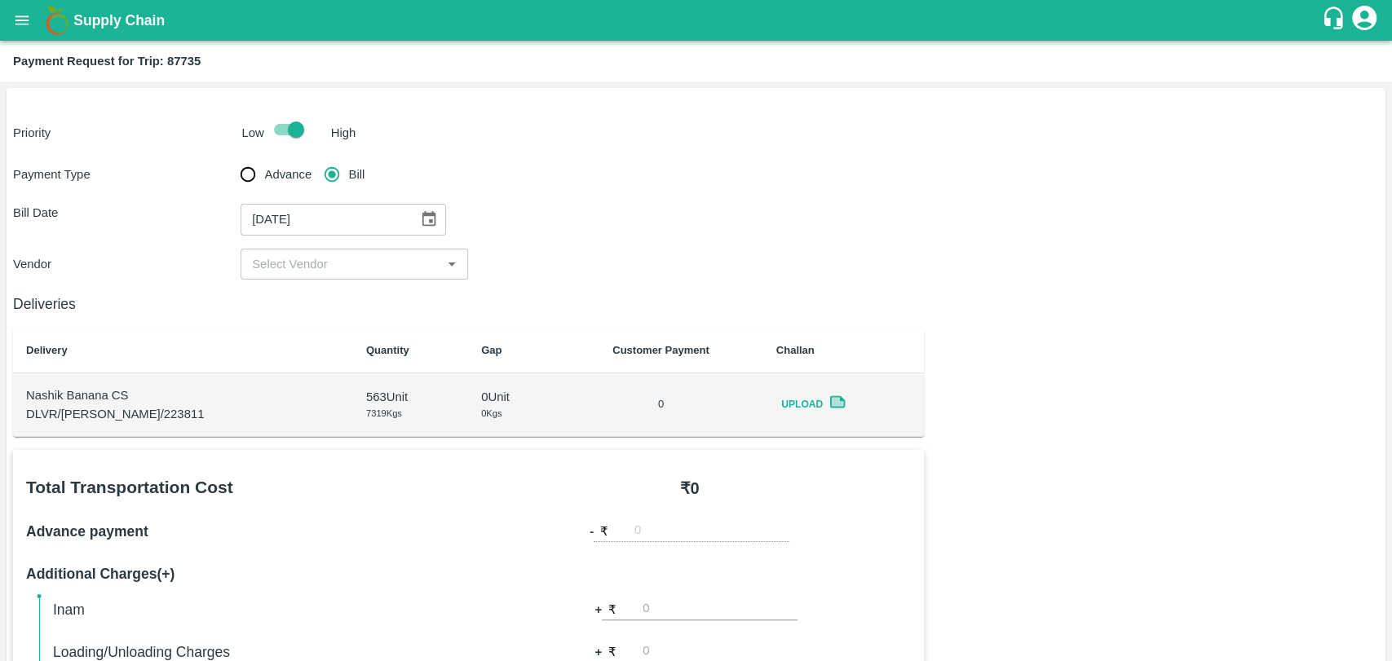
click at [285, 274] on input "input" at bounding box center [340, 264] width 191 height 21
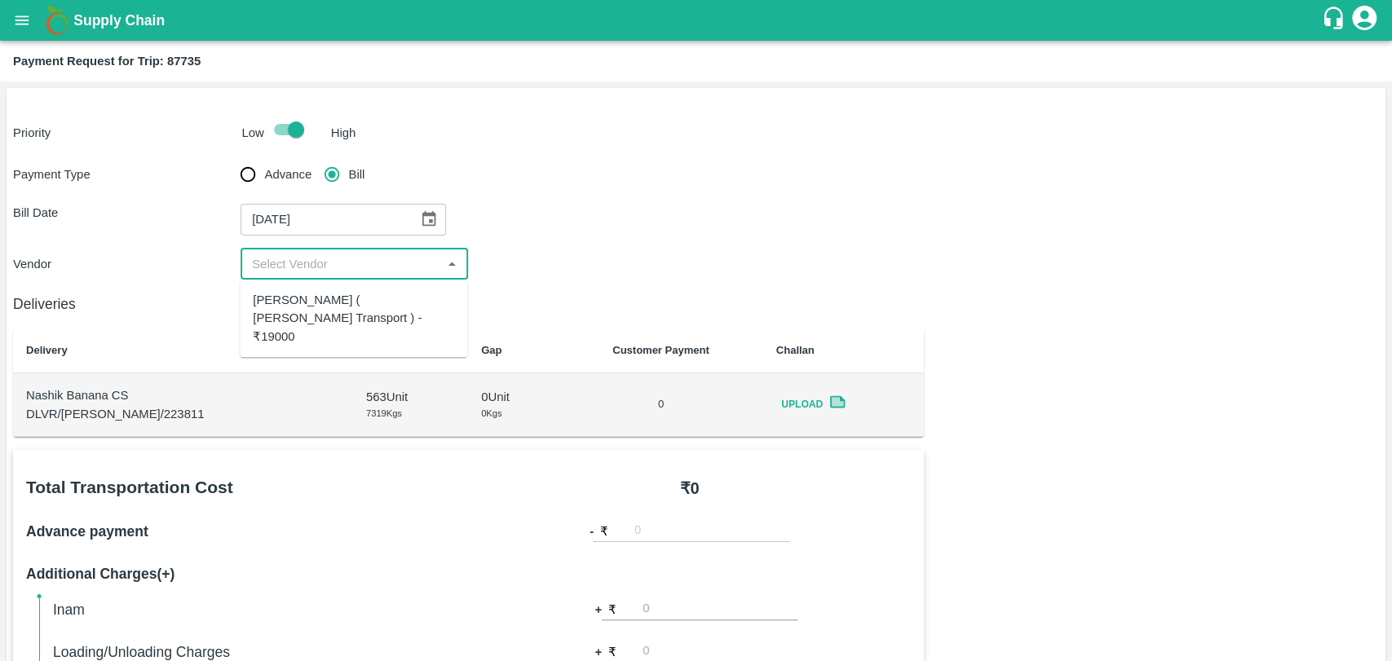
click at [291, 300] on div "Nitin Rasal ( Bhairavnath Transport ) - ₹19000" at bounding box center [353, 318] width 201 height 55
type input "Nitin Rasal ( Bhairavnath Transport ) - ₹19000"
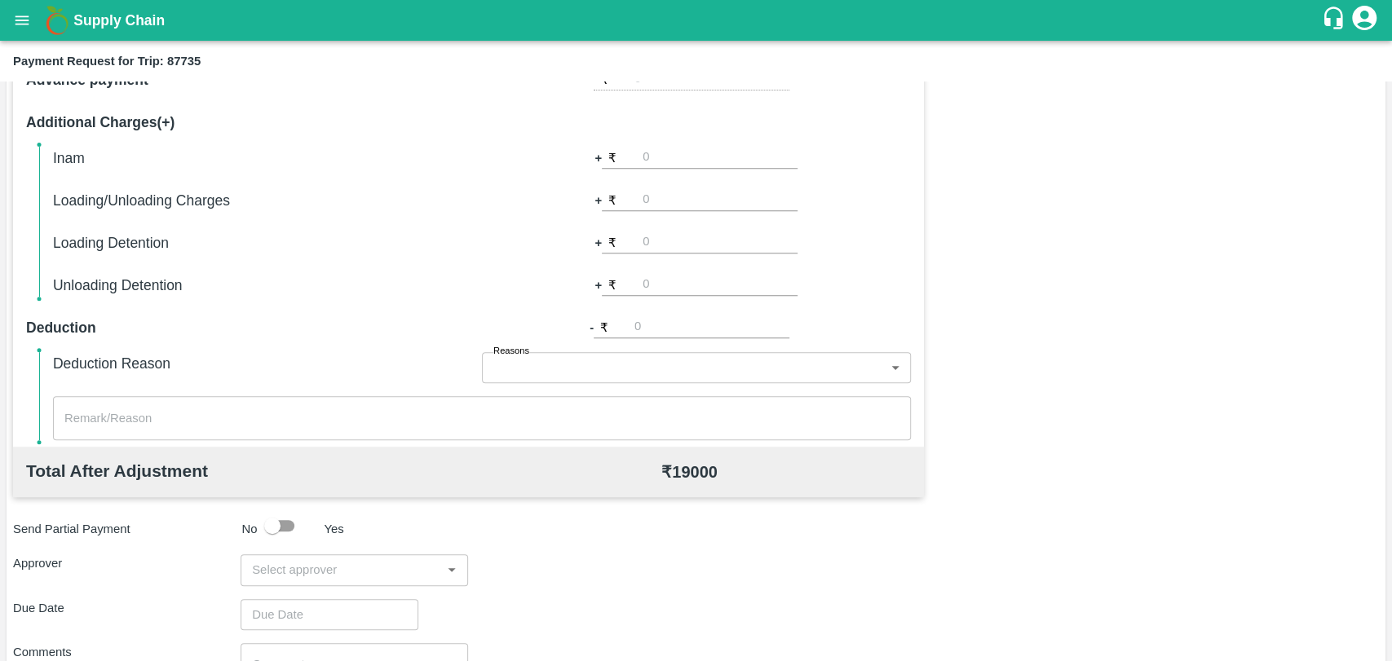
scroll to position [453, 0]
click at [655, 201] on input "number" at bounding box center [720, 199] width 155 height 22
type input "500"
click at [1219, 422] on div "Total Transportation Cost ₹ 19000 Advance payment - ₹ Additional Charges(+) Ina…" at bounding box center [696, 393] width 1366 height 790
click at [381, 564] on input "input" at bounding box center [340, 569] width 191 height 21
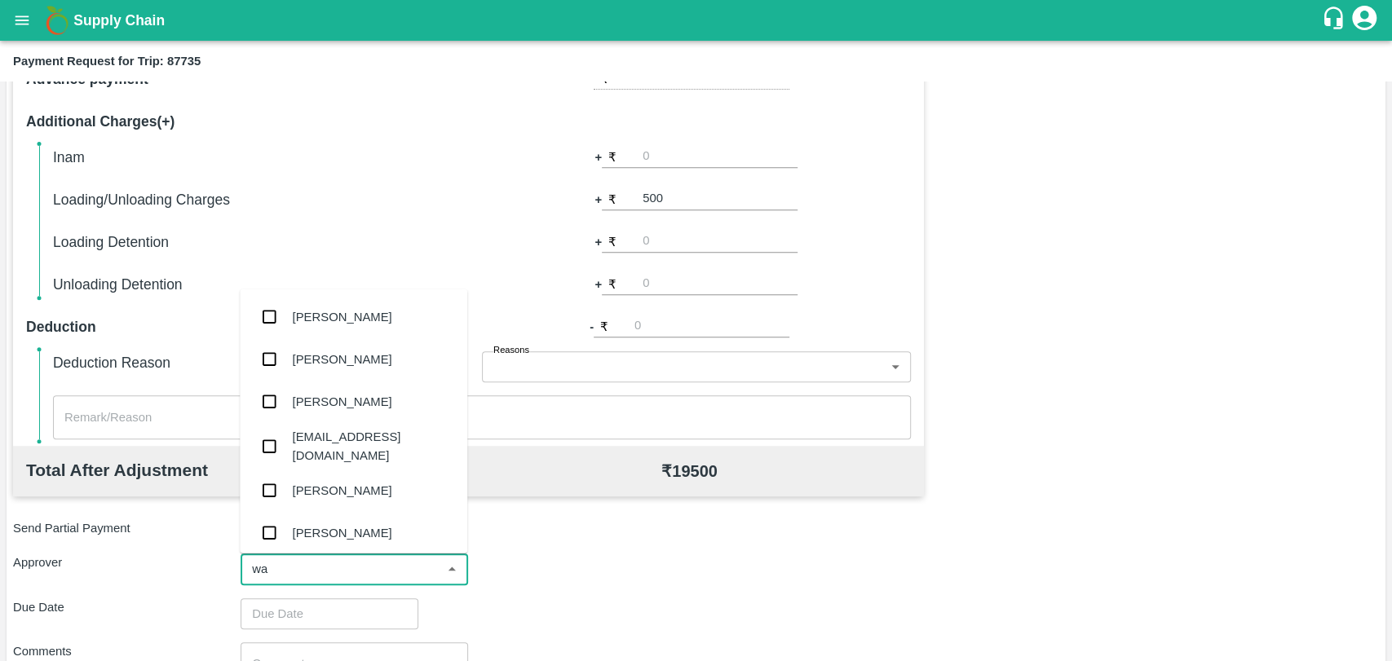
type input "wag"
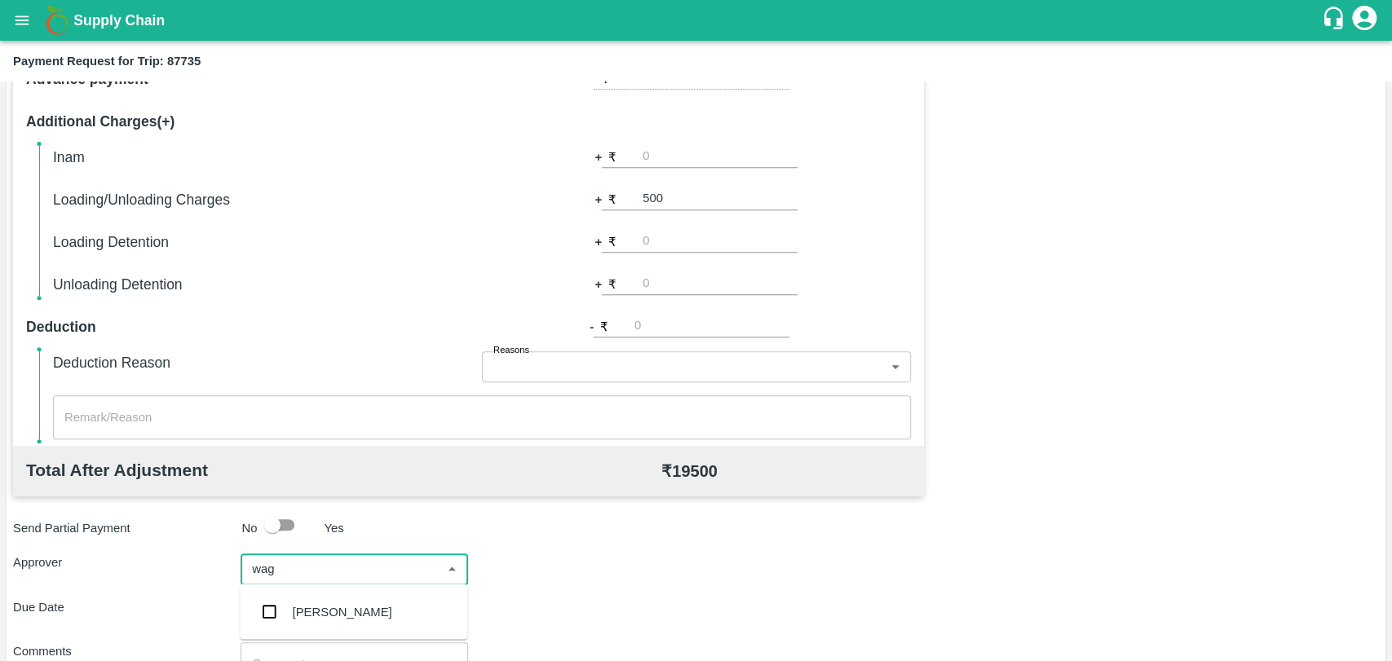
click at [374, 608] on div "Prasad Waghade" at bounding box center [343, 612] width 100 height 18
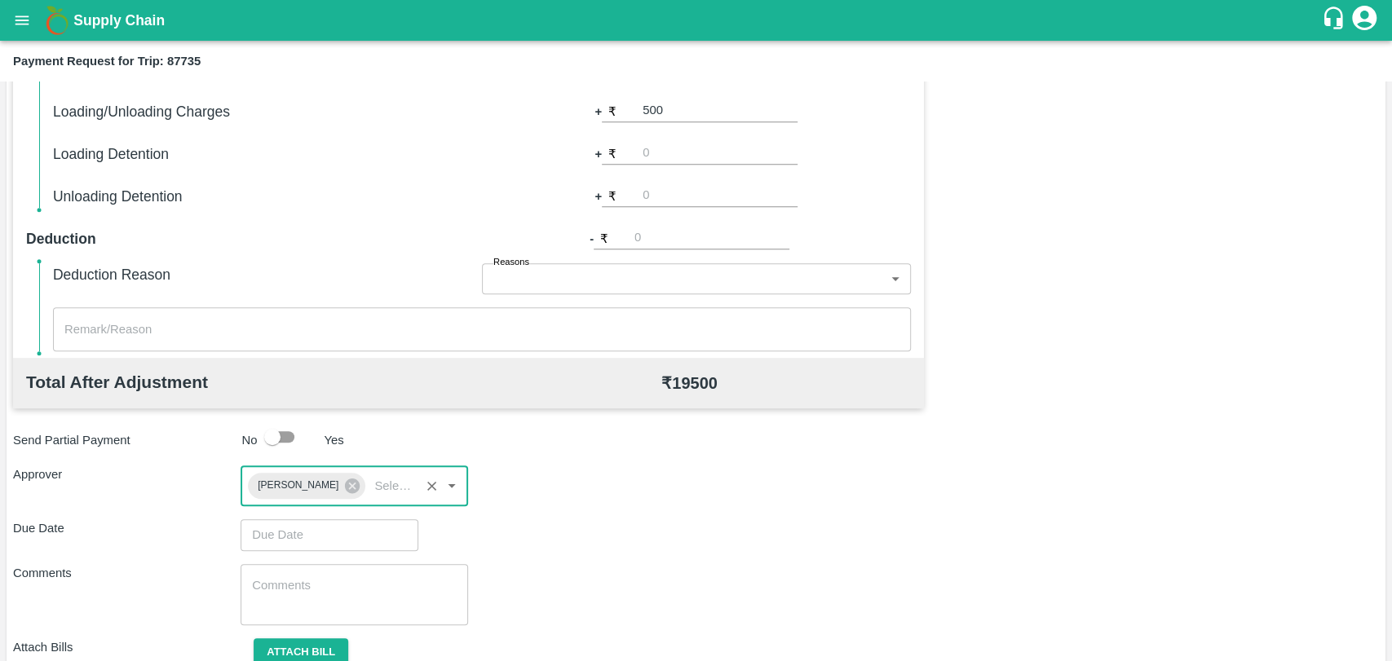
scroll to position [607, 0]
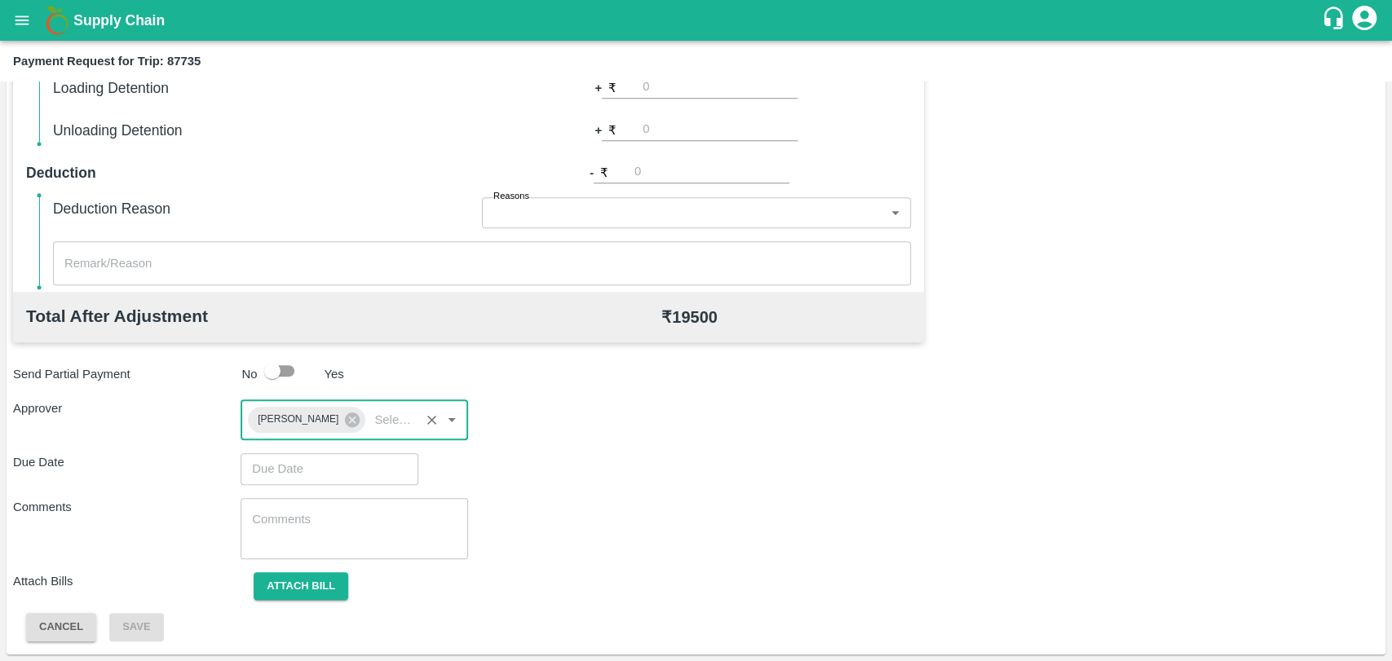
type input "DD/MM/YYYY hh:mm aa"
click at [304, 474] on input "DD/MM/YYYY hh:mm aa" at bounding box center [324, 468] width 166 height 31
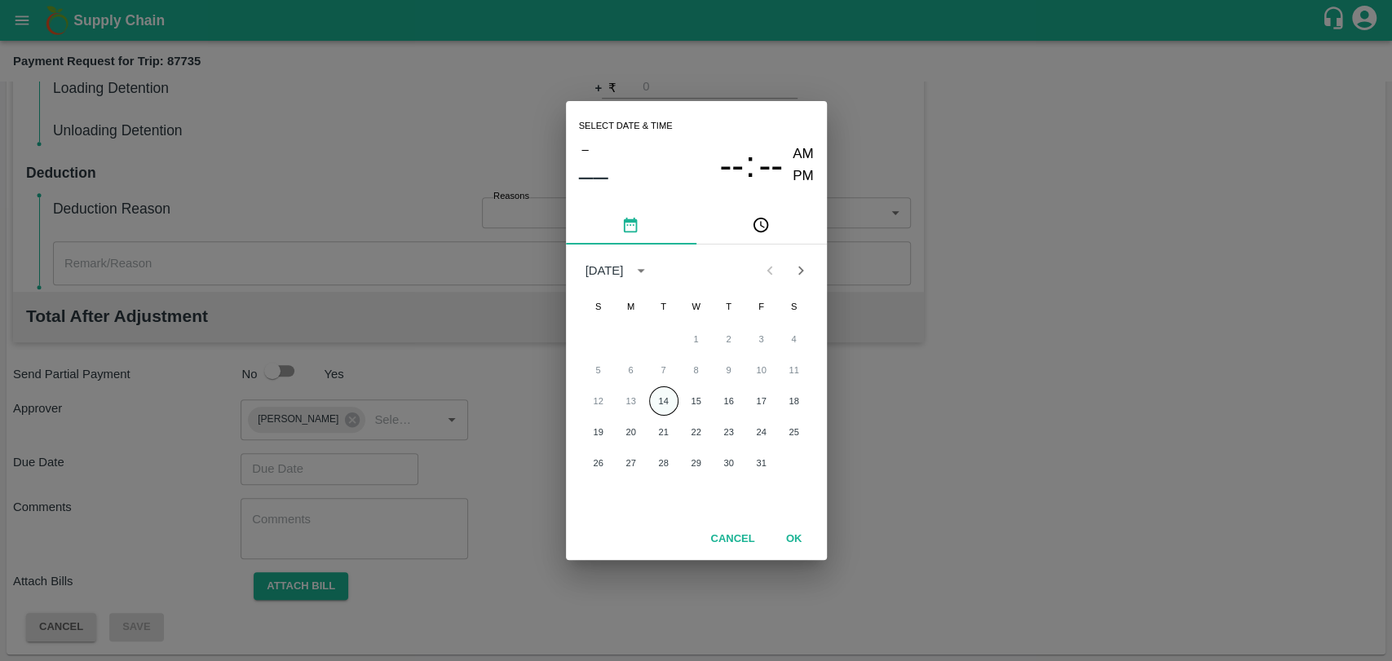
click at [663, 395] on button "14" at bounding box center [663, 401] width 29 height 29
type input "14/10/2025 12:00 AM"
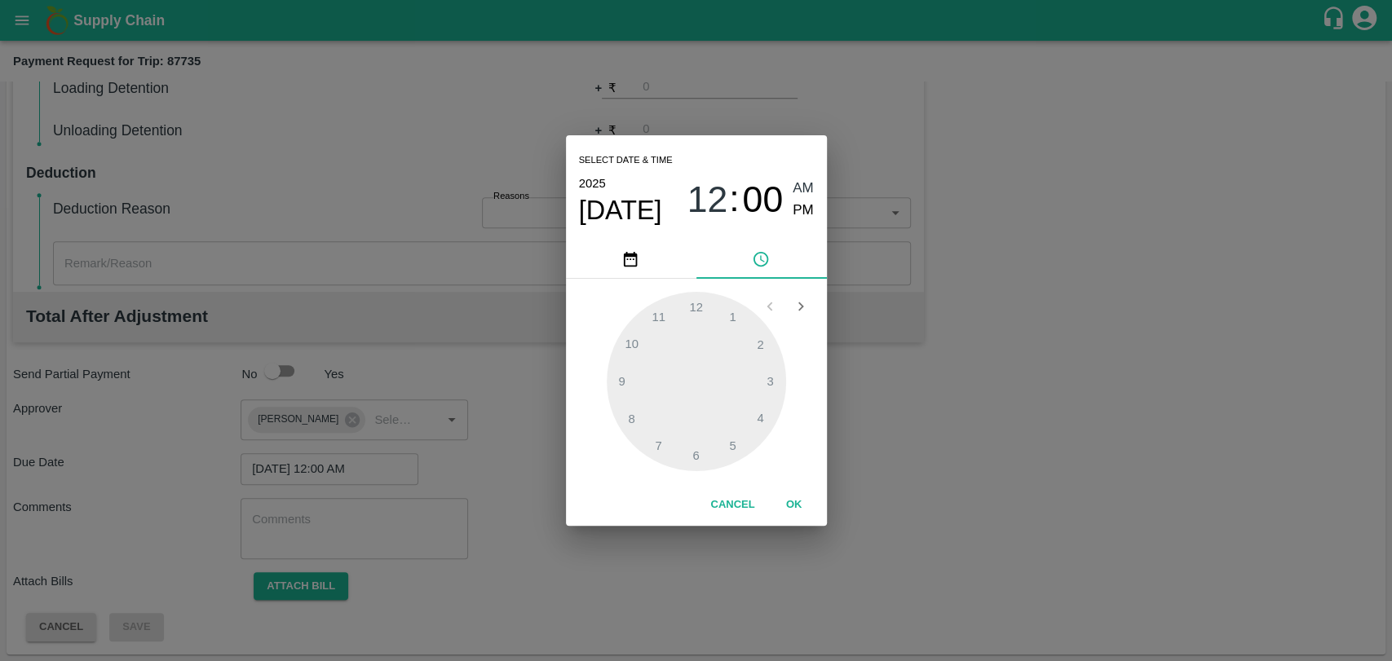
click at [811, 510] on button "OK" at bounding box center [794, 505] width 52 height 29
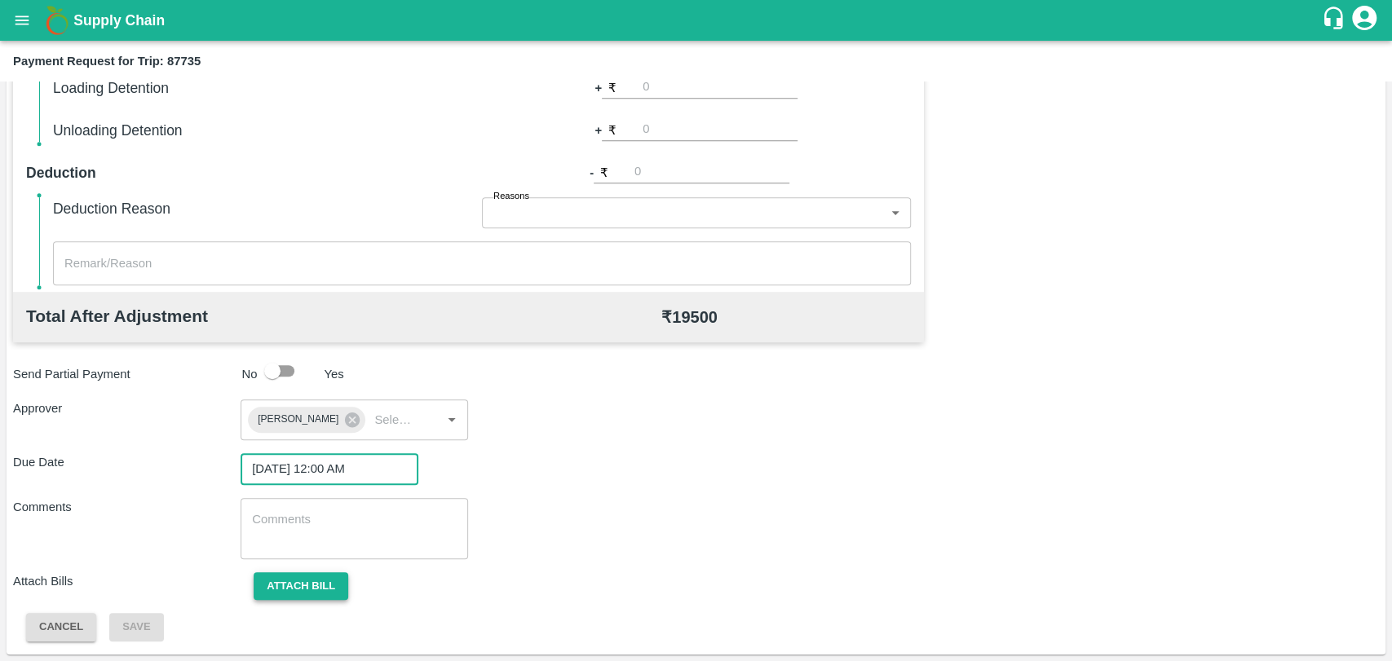
click at [334, 585] on button "Attach bill" at bounding box center [301, 587] width 95 height 29
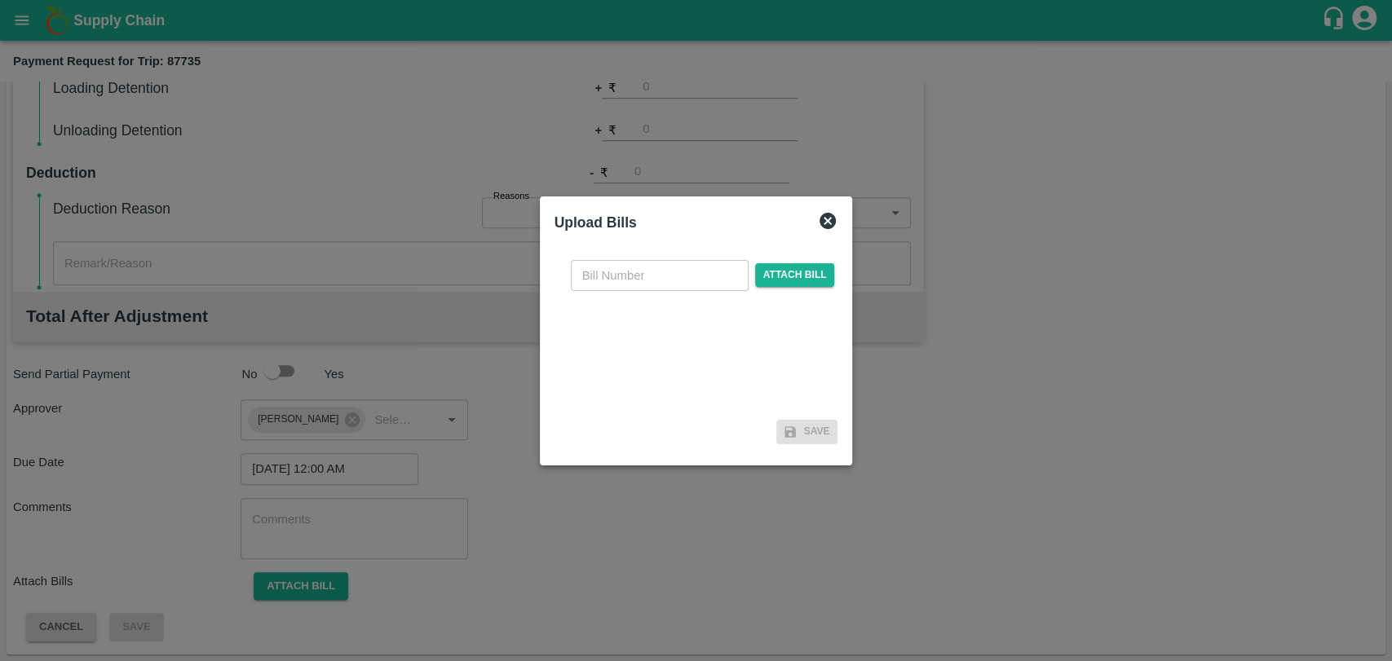
click at [624, 282] on input "text" at bounding box center [660, 275] width 178 height 31
click at [768, 257] on div "​ Attach bill" at bounding box center [697, 330] width 284 height 167
click at [776, 272] on span "Attach bill" at bounding box center [795, 284] width 80 height 24
click at [0, 0] on input "Attach bill" at bounding box center [0, 0] width 0 height 0
click at [569, 259] on div "​ Required Attach bill" at bounding box center [697, 330] width 284 height 167
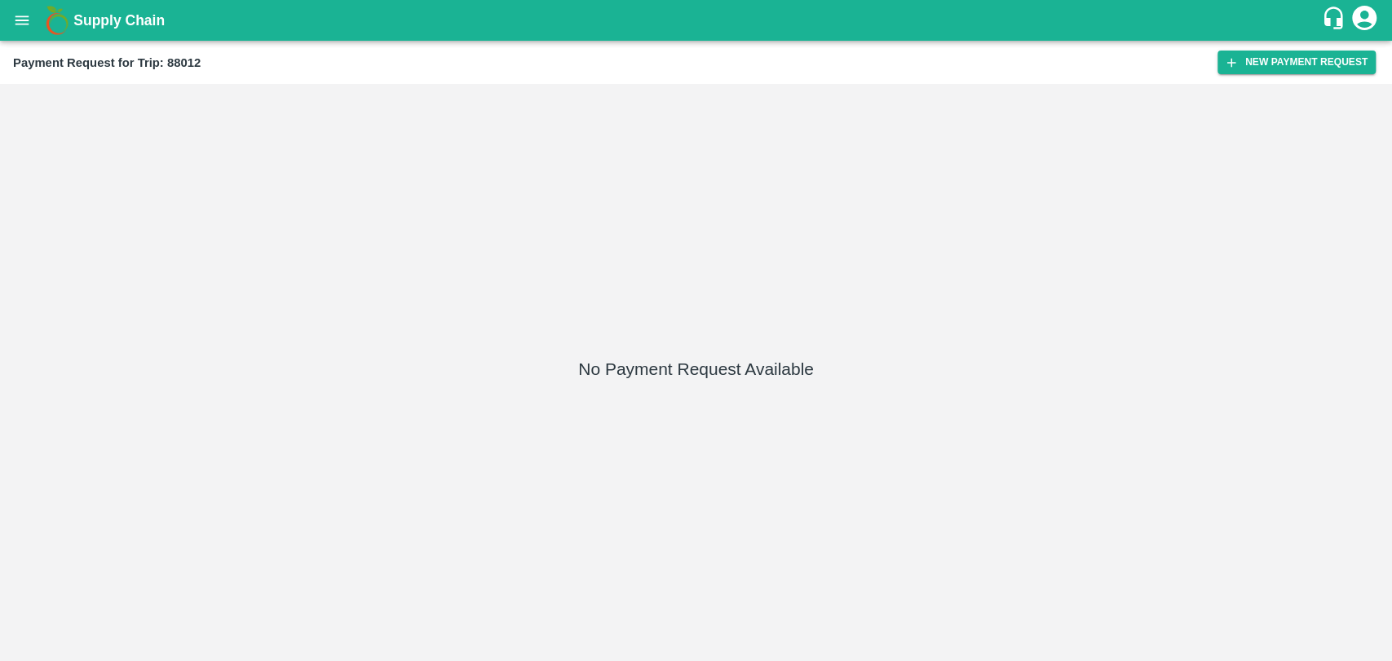
click at [1284, 74] on div "Payment Request for Trip: 88012 New Payment Request" at bounding box center [696, 62] width 1392 height 43
click at [1263, 55] on button "New Payment Request" at bounding box center [1297, 63] width 158 height 24
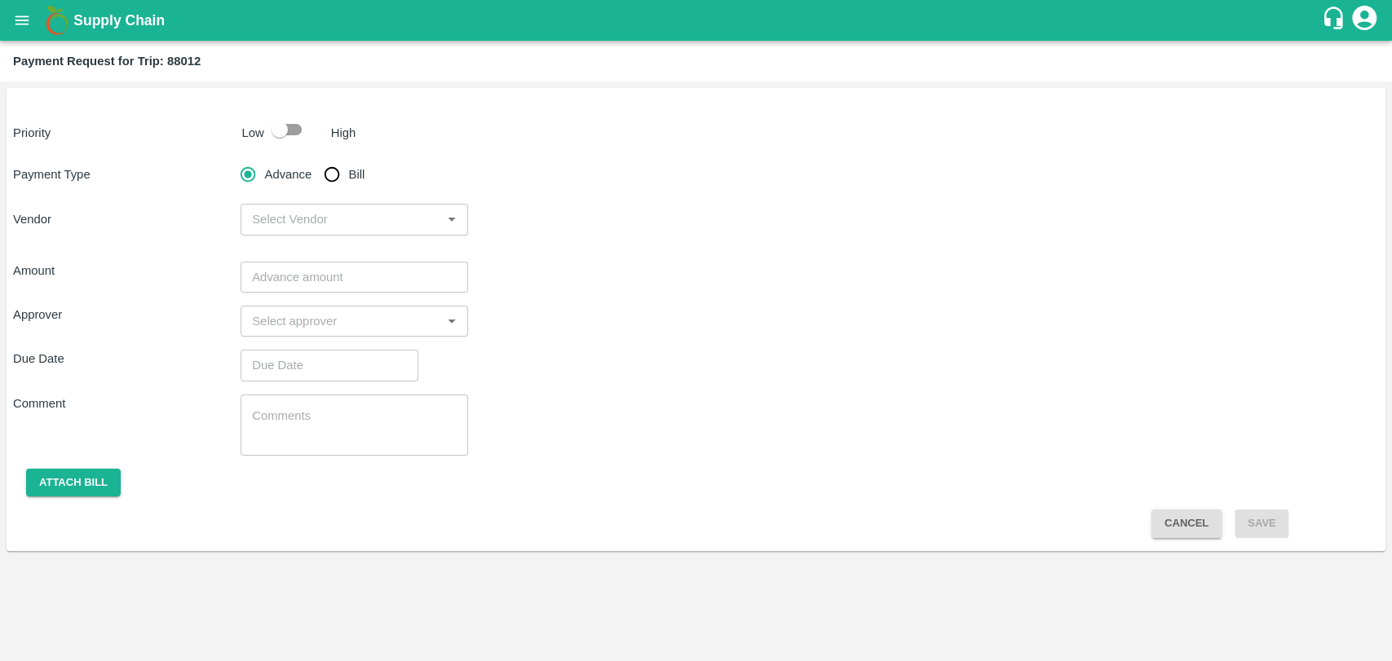
click at [264, 136] on input "checkbox" at bounding box center [279, 129] width 93 height 31
checkbox input "true"
click at [325, 161] on input "Bill" at bounding box center [332, 174] width 33 height 33
radio input "true"
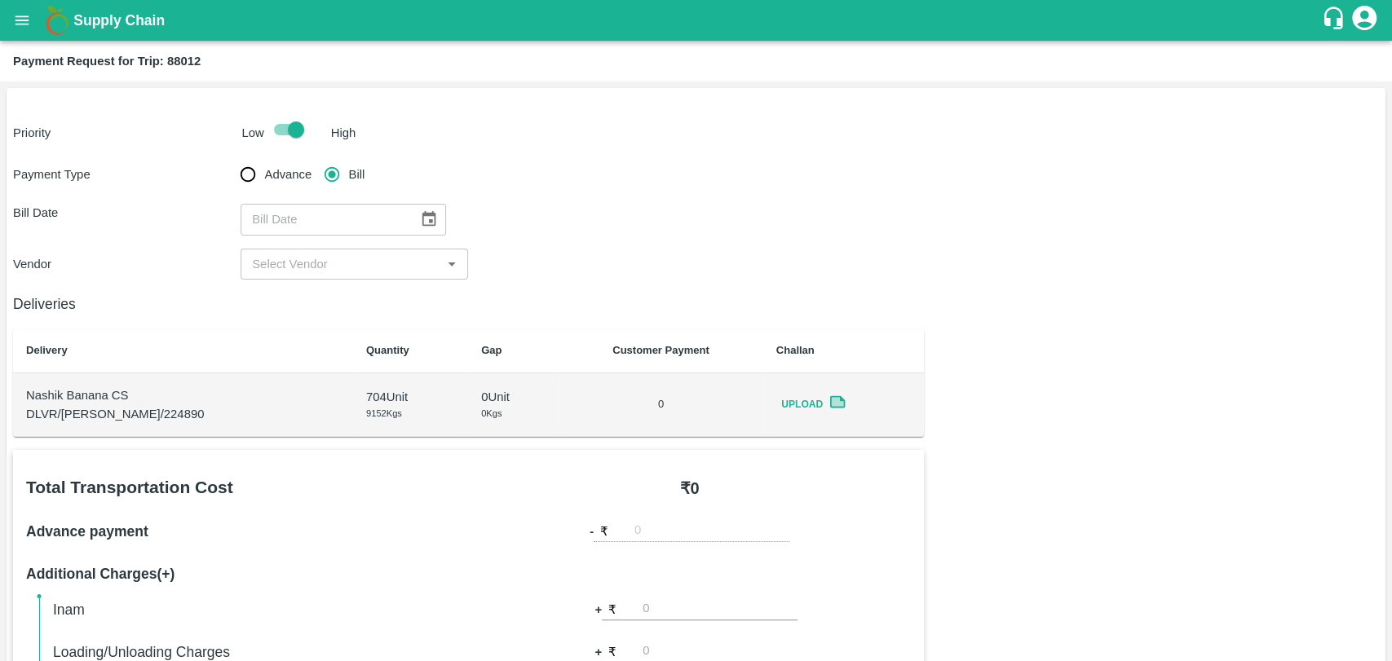
click at [420, 219] on icon "Choose date" at bounding box center [429, 219] width 18 height 18
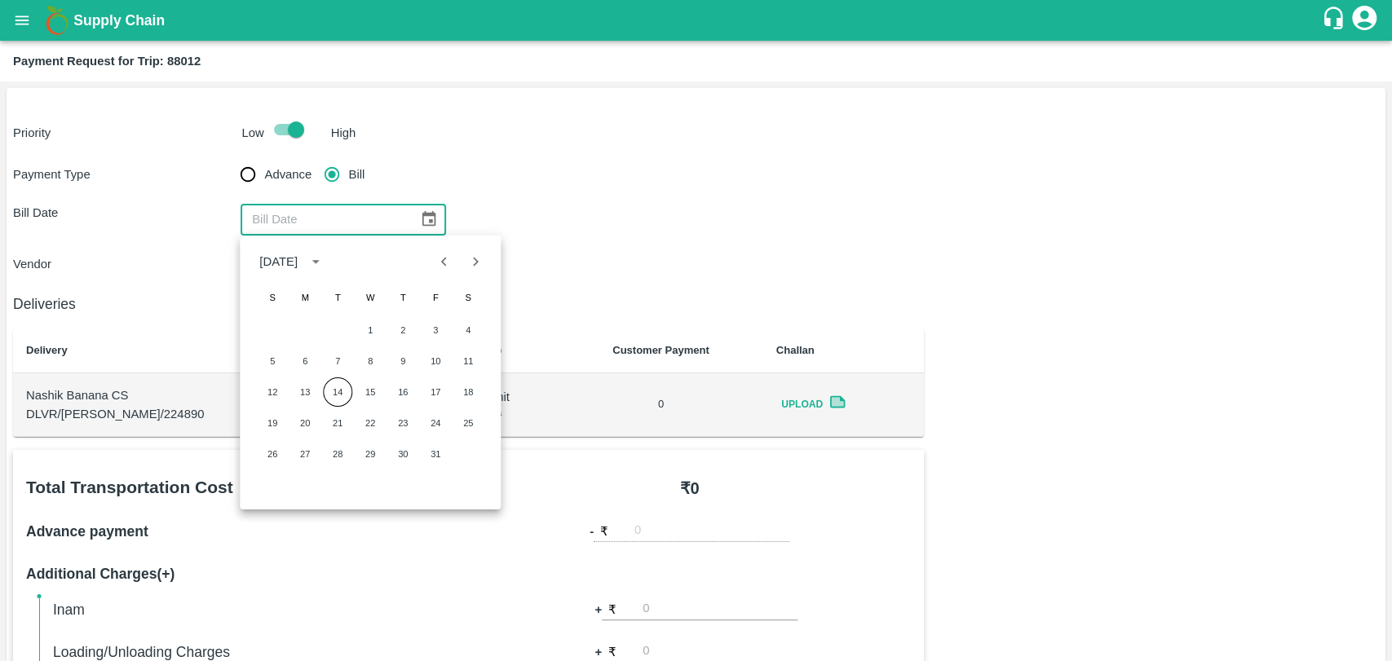
click at [436, 270] on icon "Previous month" at bounding box center [445, 262] width 18 height 18
drag, startPoint x: 440, startPoint y: 363, endPoint x: 337, endPoint y: 236, distance: 164.1
click at [440, 362] on button "12" at bounding box center [435, 361] width 29 height 29
type input "12/09/2025"
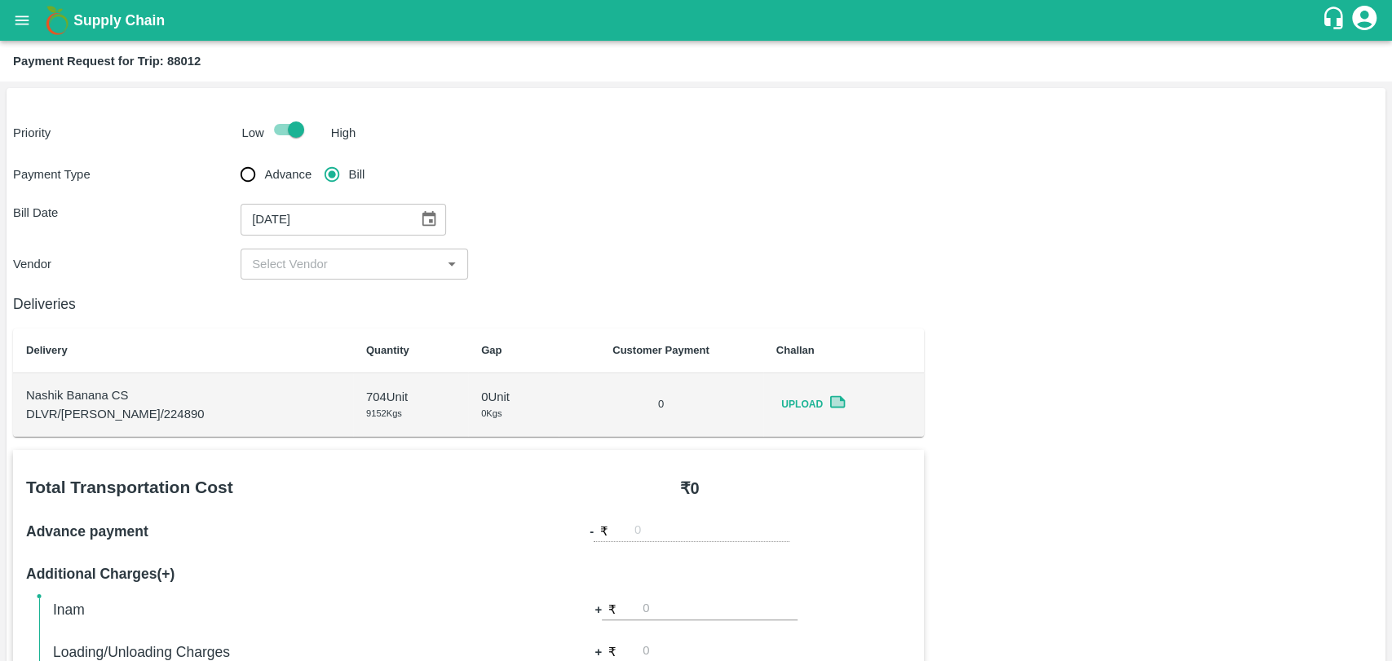
click at [276, 263] on input "input" at bounding box center [340, 264] width 191 height 21
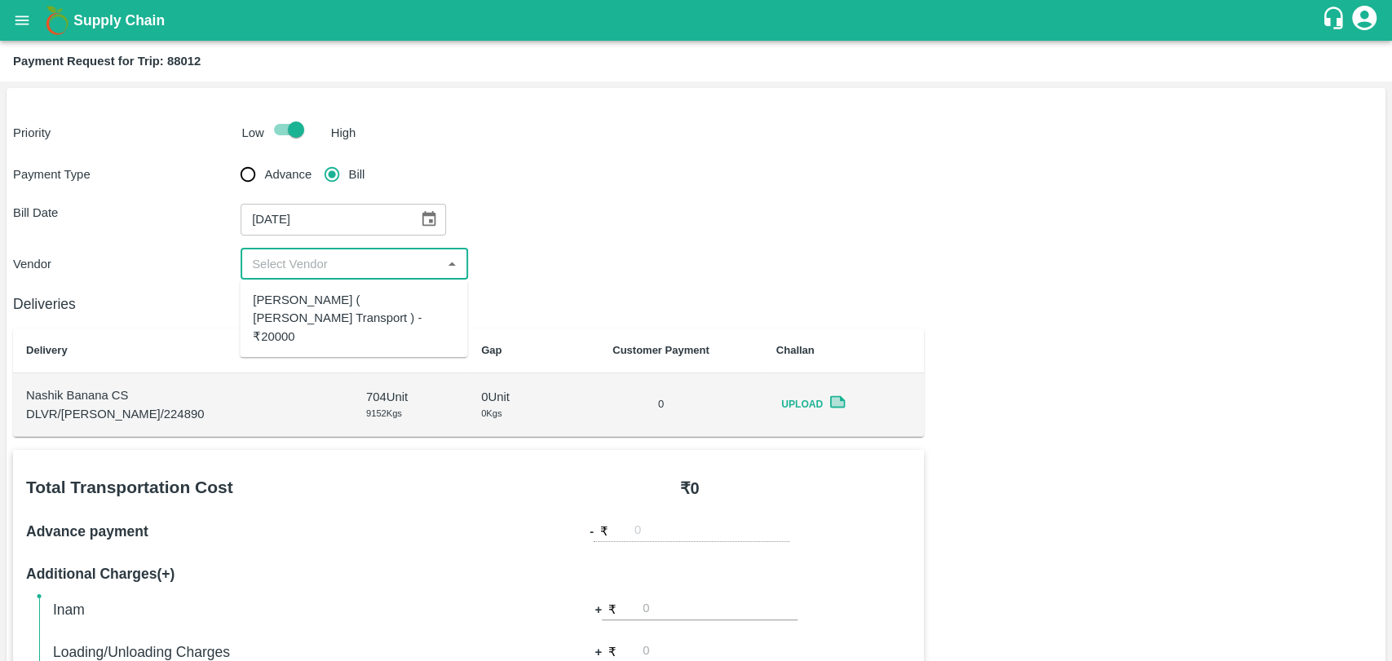
click at [288, 302] on div "[PERSON_NAME] ( [PERSON_NAME] Transport ) - ₹20000" at bounding box center [353, 318] width 201 height 55
type input "[PERSON_NAME] ( [PERSON_NAME] Transport ) - ₹20000"
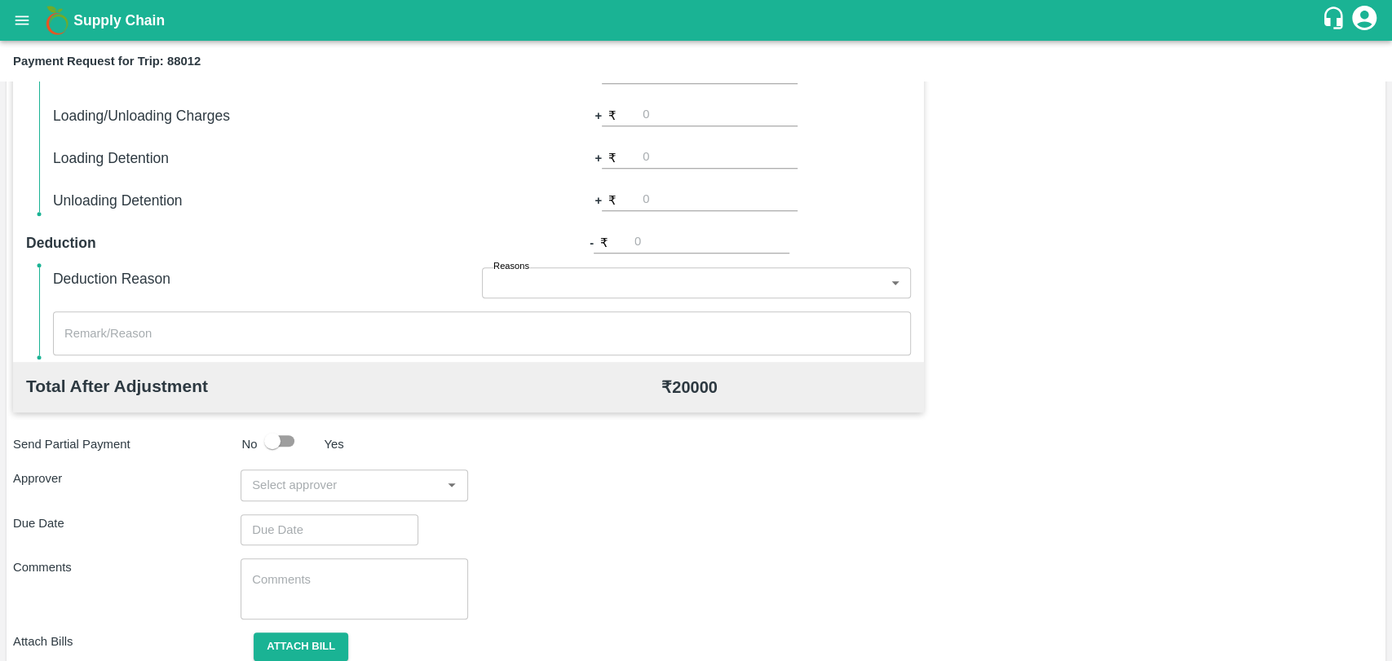
scroll to position [597, 0]
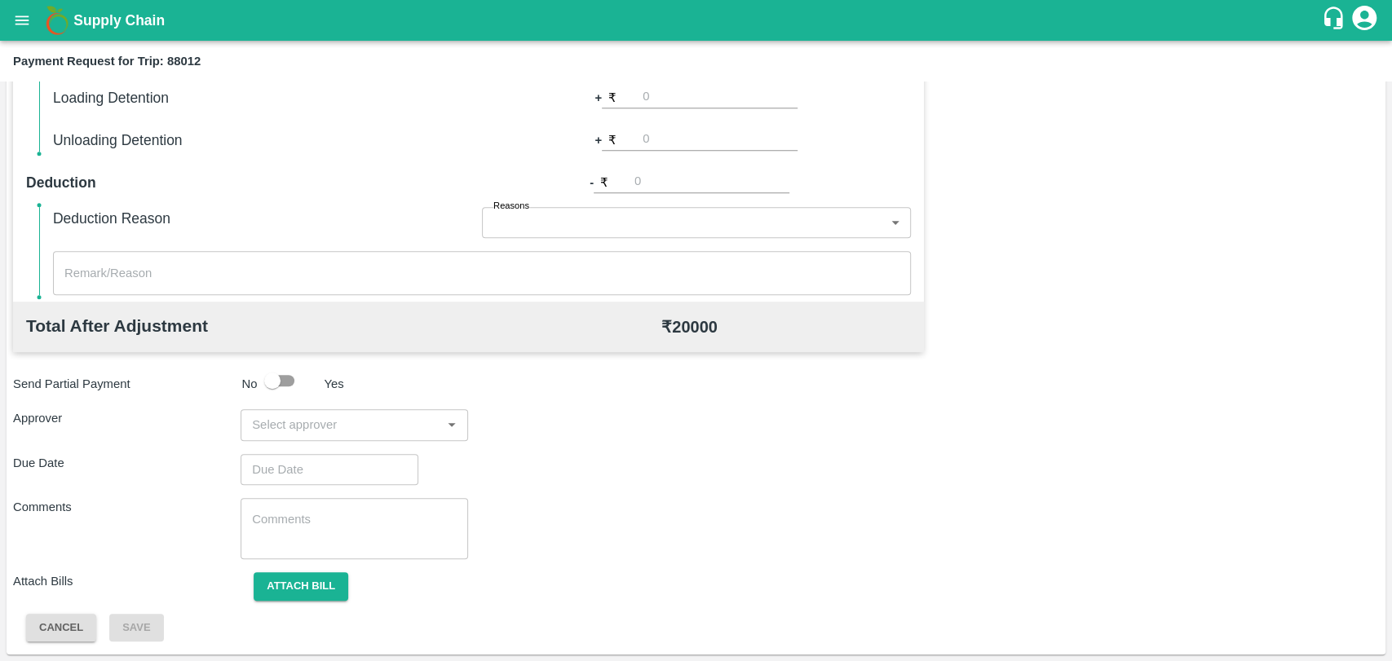
click at [296, 431] on input "input" at bounding box center [340, 424] width 191 height 21
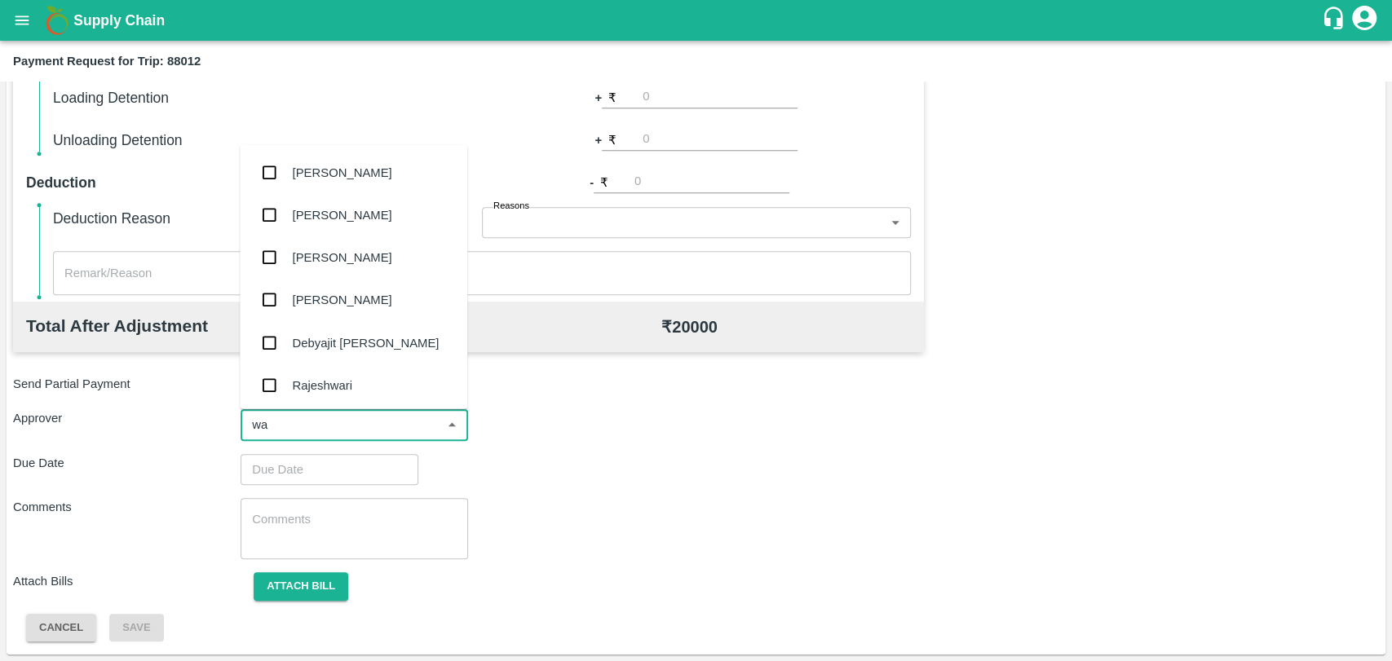
type input "wag"
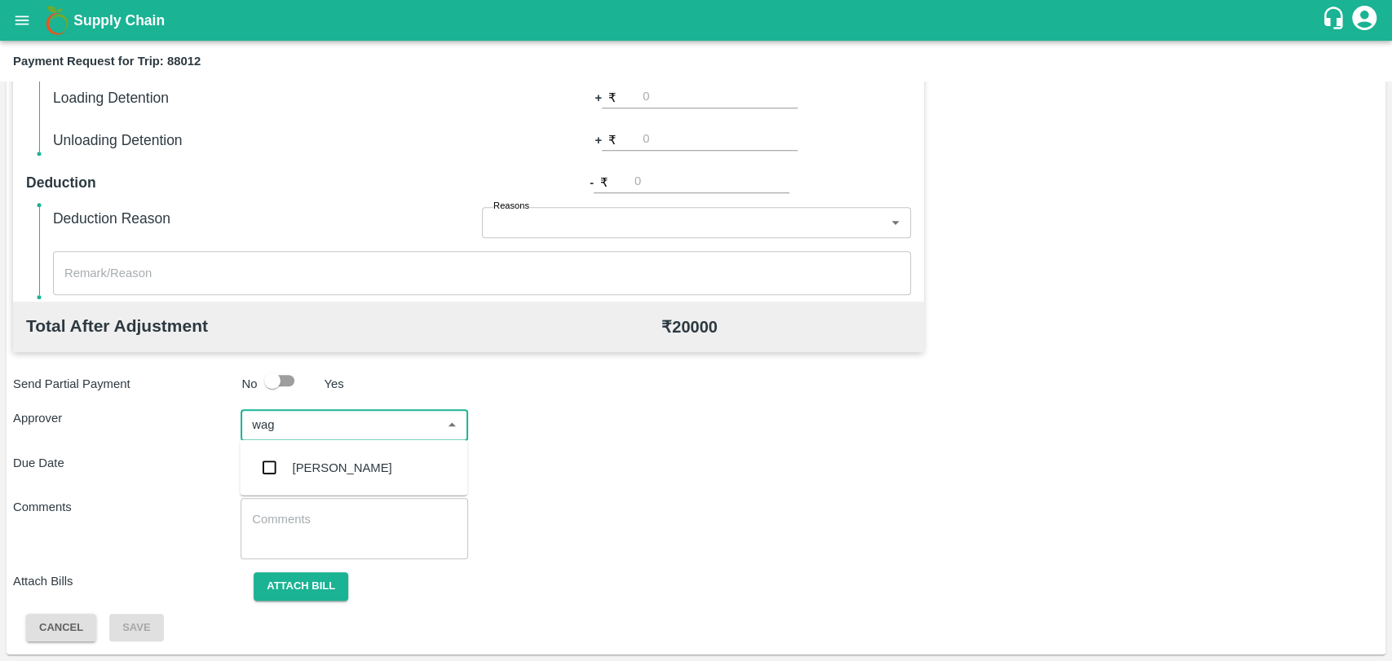
click at [311, 464] on div "Prasad Waghade" at bounding box center [343, 468] width 100 height 18
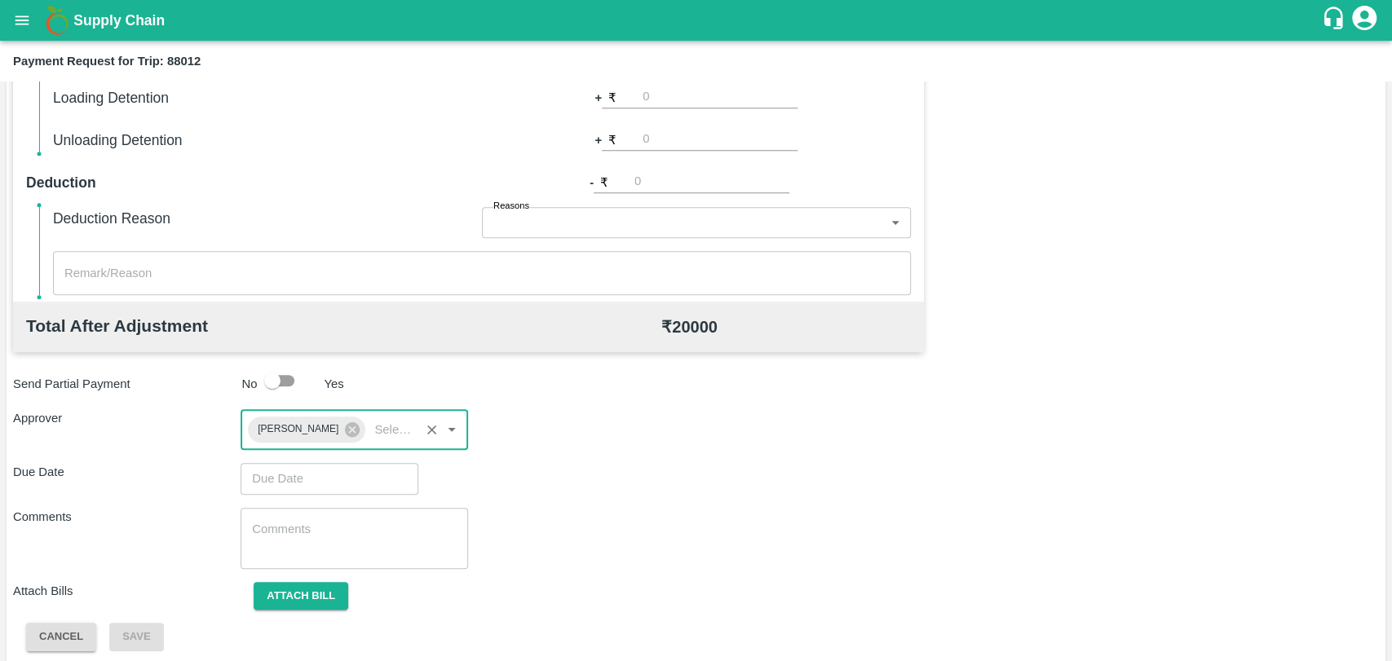
click at [309, 473] on input "Choose date" at bounding box center [324, 478] width 166 height 31
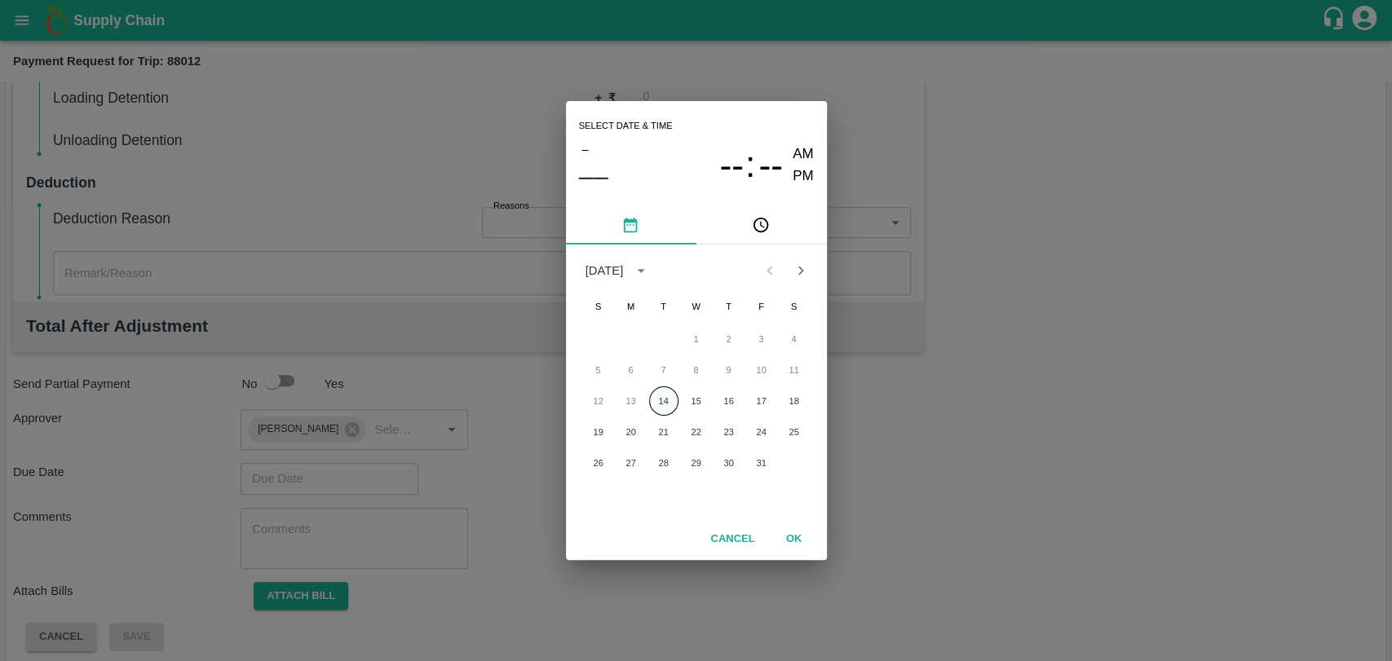
click at [664, 392] on button "14" at bounding box center [663, 401] width 29 height 29
type input "14/10/2025 12:00 AM"
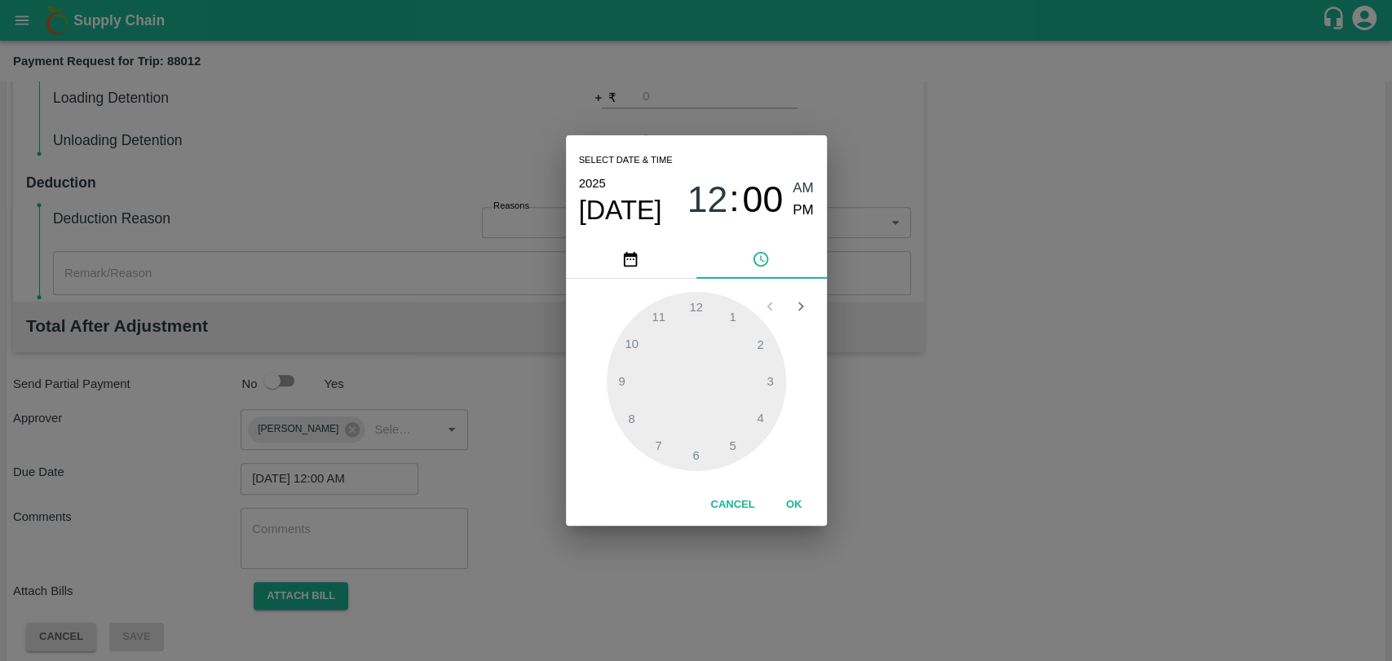
click at [790, 484] on div "Cancel OK" at bounding box center [696, 505] width 261 height 42
click at [790, 498] on button "OK" at bounding box center [794, 505] width 52 height 29
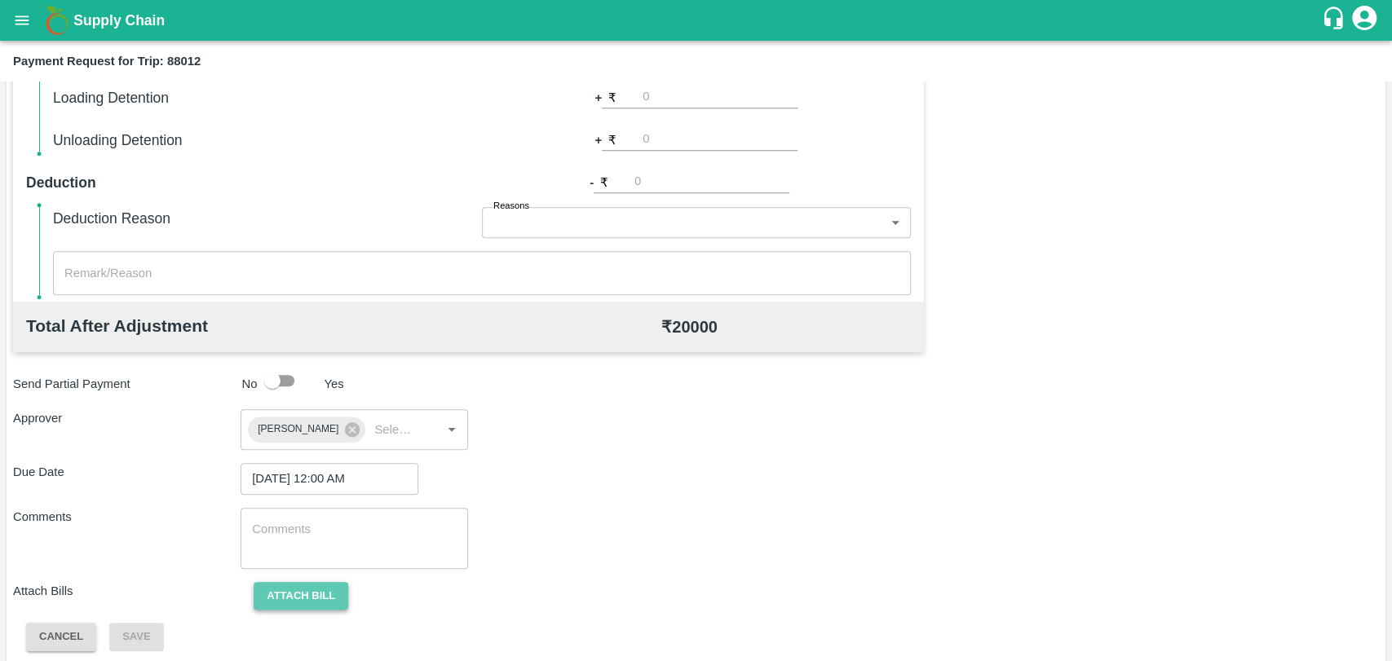
click at [315, 585] on button "Attach bill" at bounding box center [301, 596] width 95 height 29
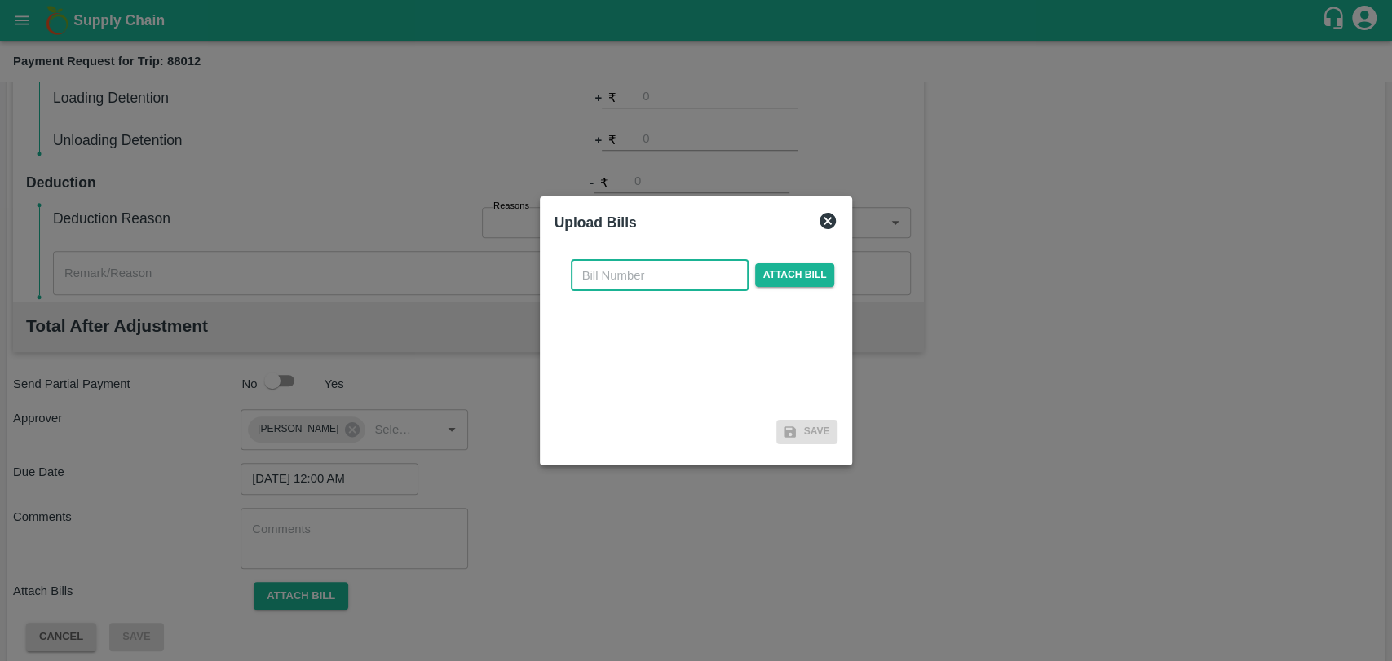
click at [655, 278] on input "text" at bounding box center [660, 275] width 178 height 31
click at [772, 271] on div "​ Required Attach bill" at bounding box center [703, 285] width 271 height 50
click at [772, 279] on span "Attach bill" at bounding box center [795, 284] width 80 height 24
click at [0, 0] on input "Attach bill" at bounding box center [0, 0] width 0 height 0
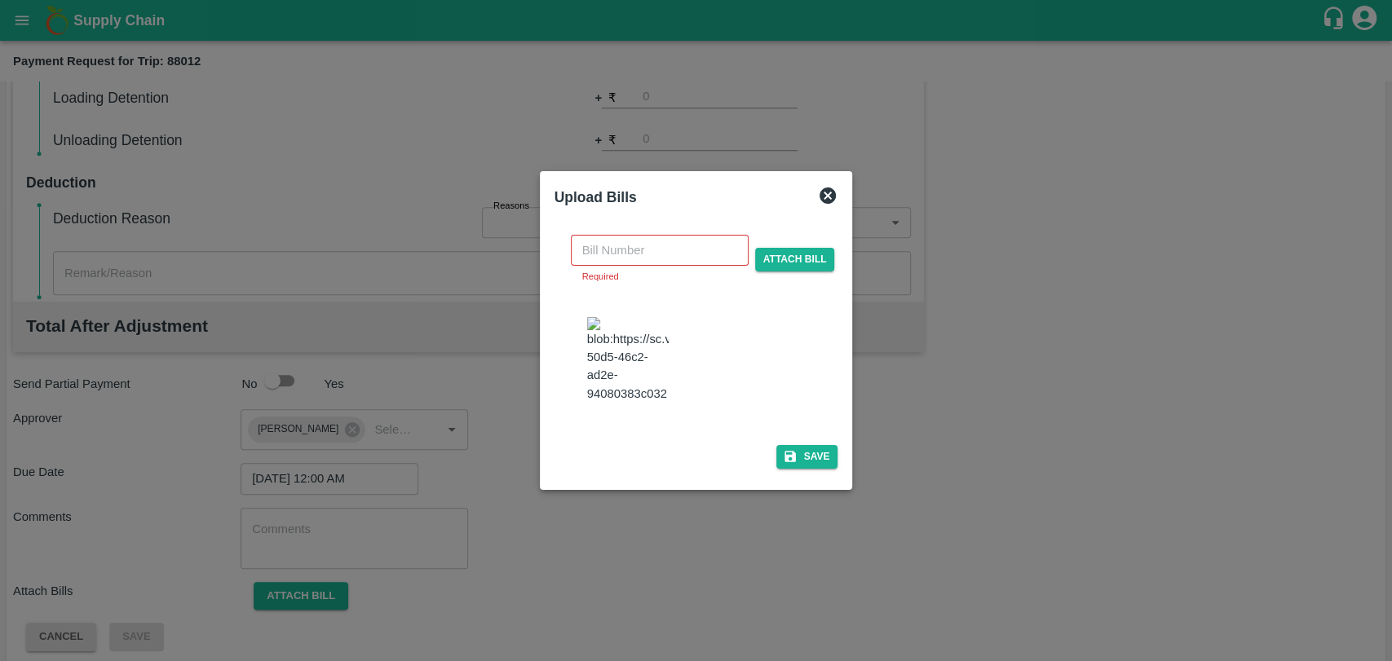
click at [648, 357] on img at bounding box center [628, 360] width 82 height 86
click at [339, 360] on div at bounding box center [696, 330] width 1392 height 661
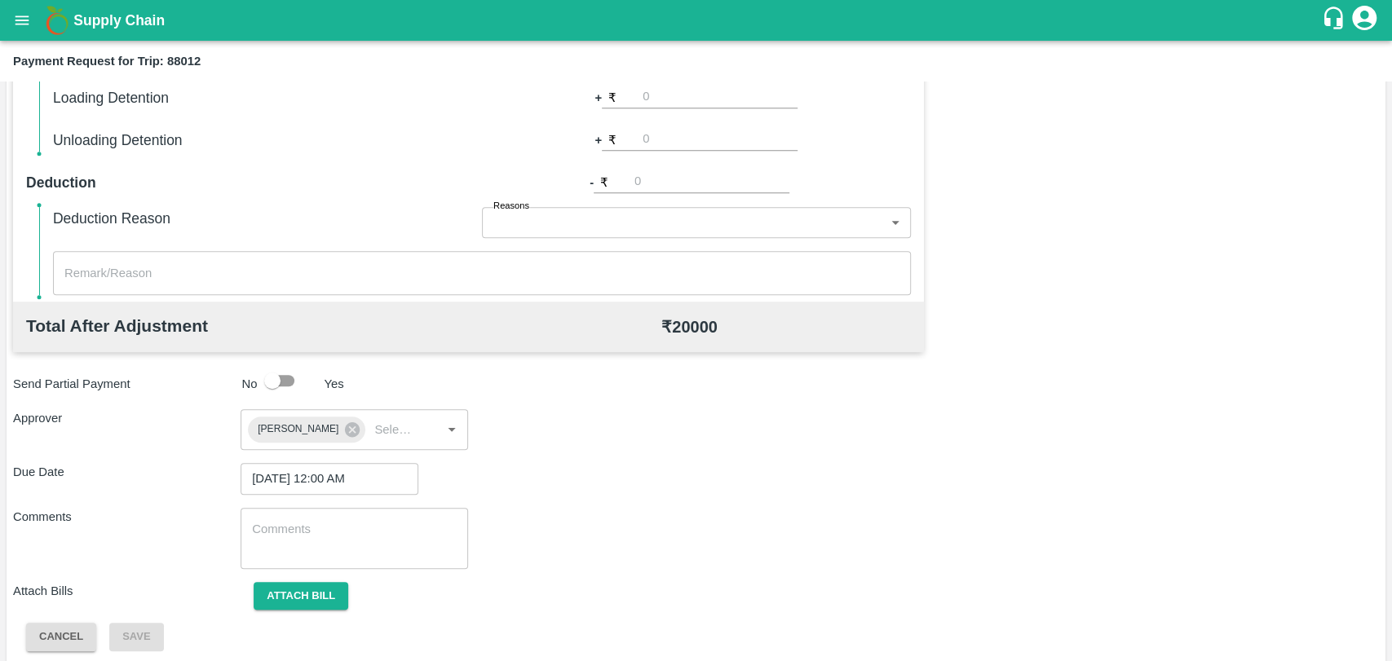
scroll to position [235, 0]
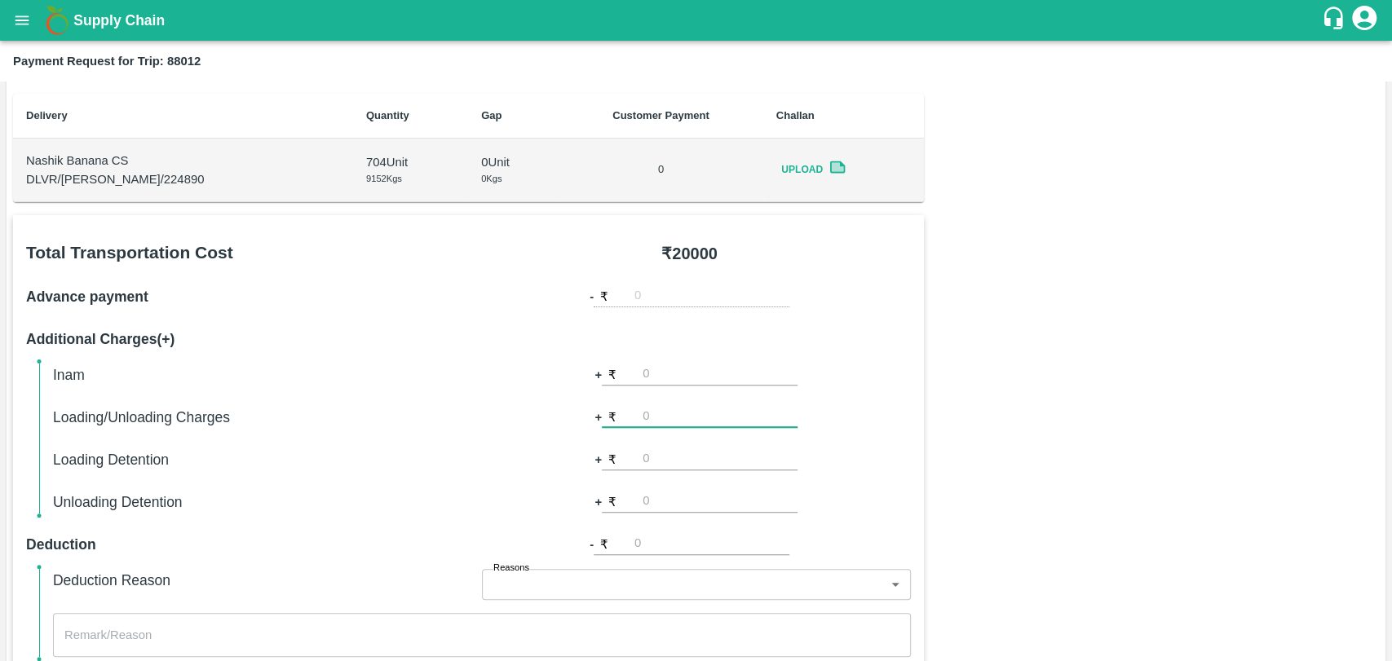
click at [692, 414] on input "number" at bounding box center [720, 417] width 155 height 22
type input "500"
type input "1000"
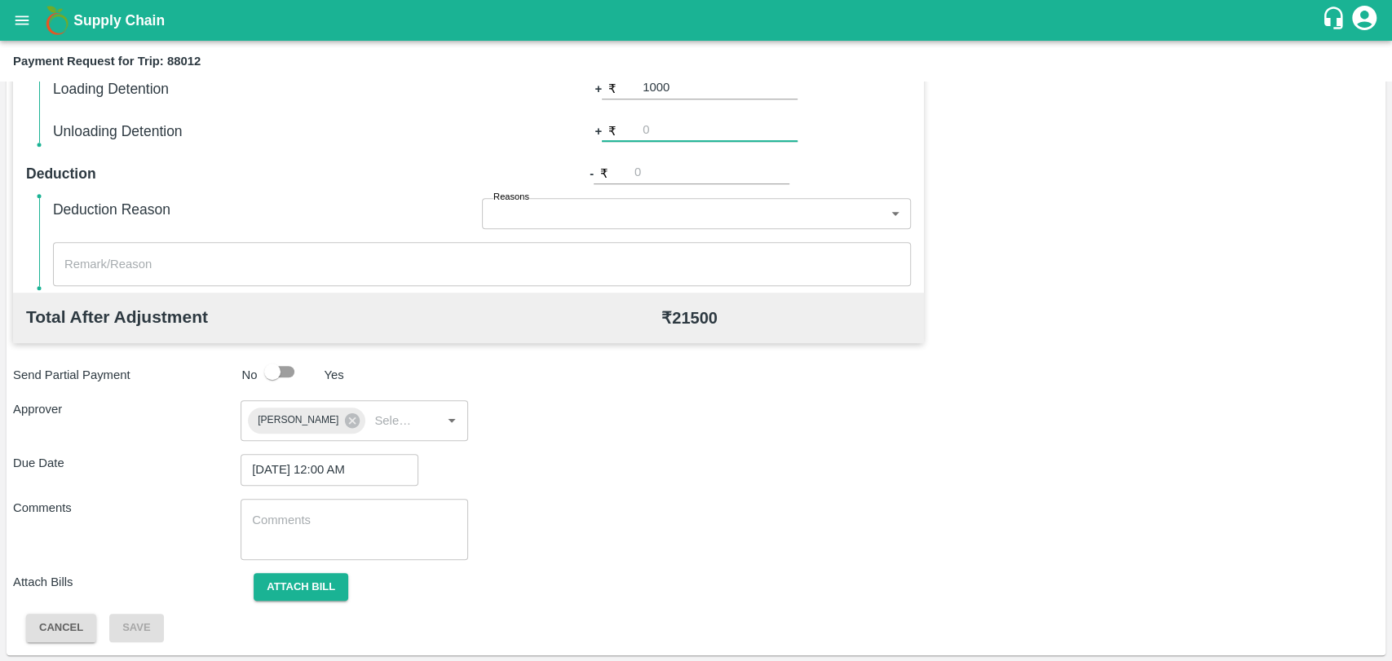
scroll to position [607, 0]
click at [304, 578] on button "Attach bill" at bounding box center [301, 587] width 95 height 29
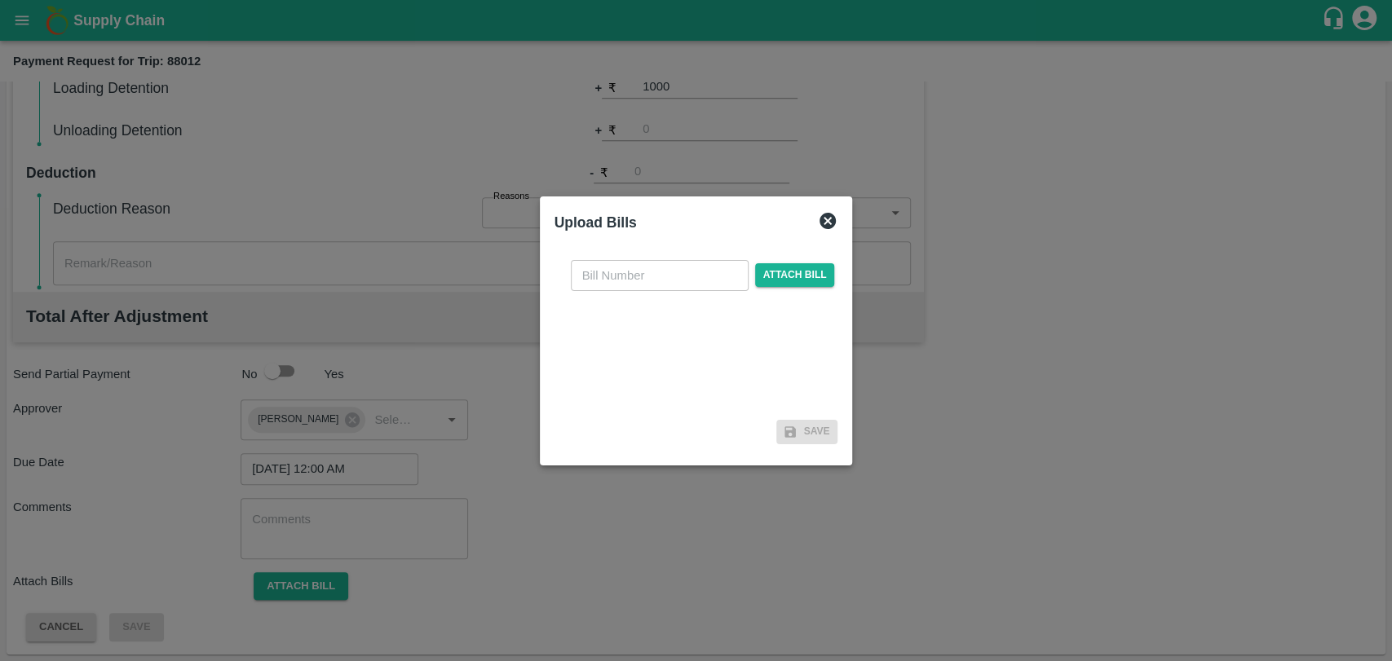
click at [603, 276] on input "text" at bounding box center [660, 275] width 178 height 31
type input "3986"
click at [803, 265] on span "Attach bill" at bounding box center [795, 275] width 80 height 24
click at [0, 0] on input "Attach bill" at bounding box center [0, 0] width 0 height 0
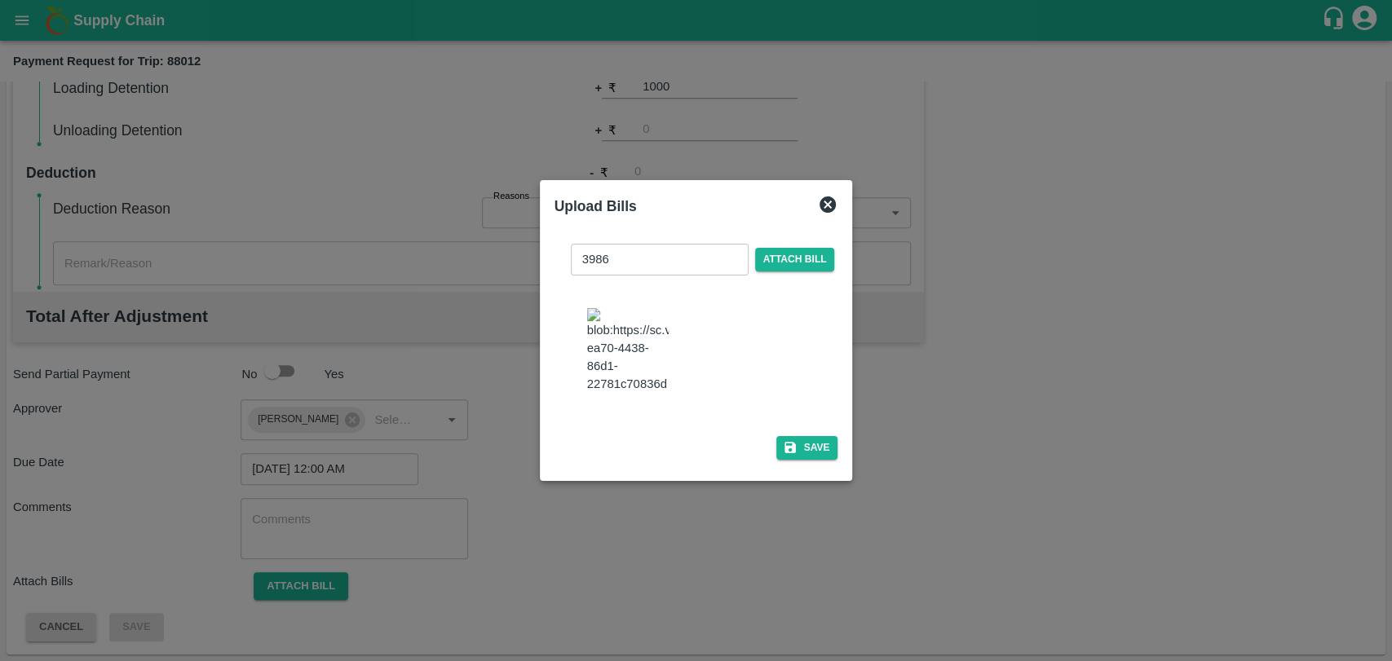
click at [642, 355] on img at bounding box center [628, 351] width 82 height 86
click at [788, 440] on icon "button" at bounding box center [790, 447] width 15 height 15
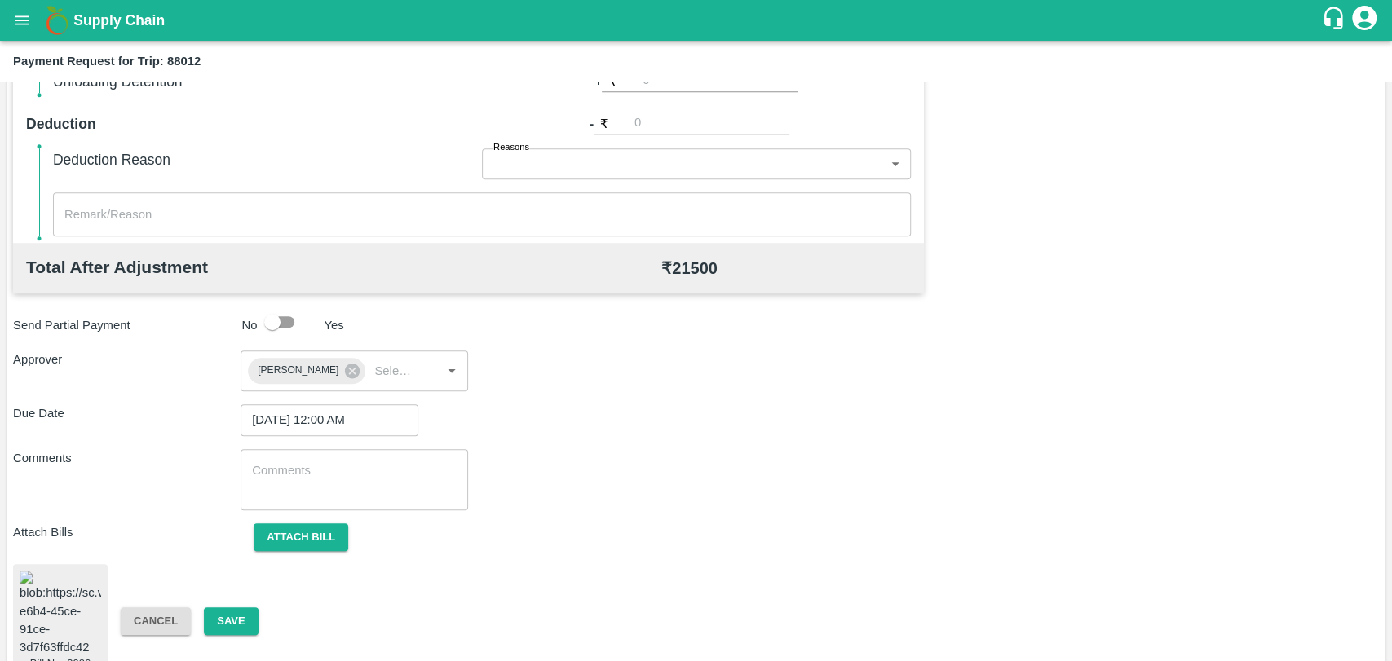
scroll to position [682, 0]
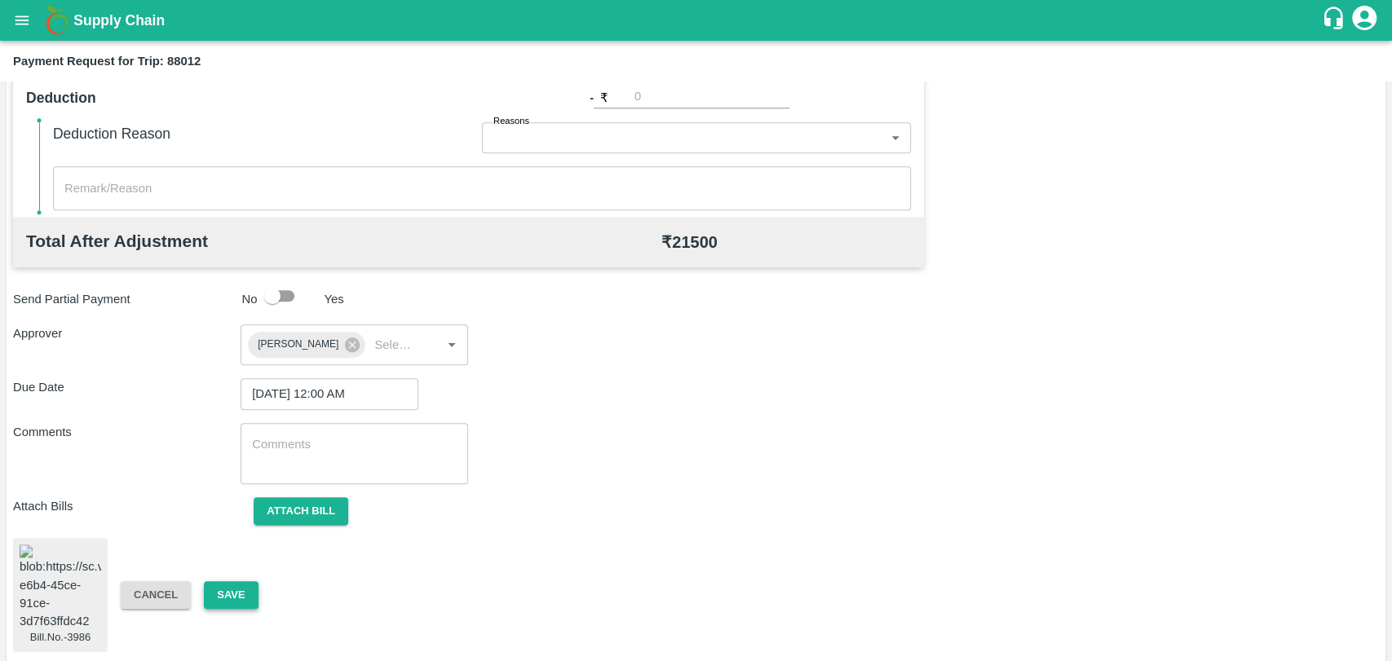
click at [230, 582] on button "Save" at bounding box center [231, 596] width 54 height 29
